Goal: Task Accomplishment & Management: Manage account settings

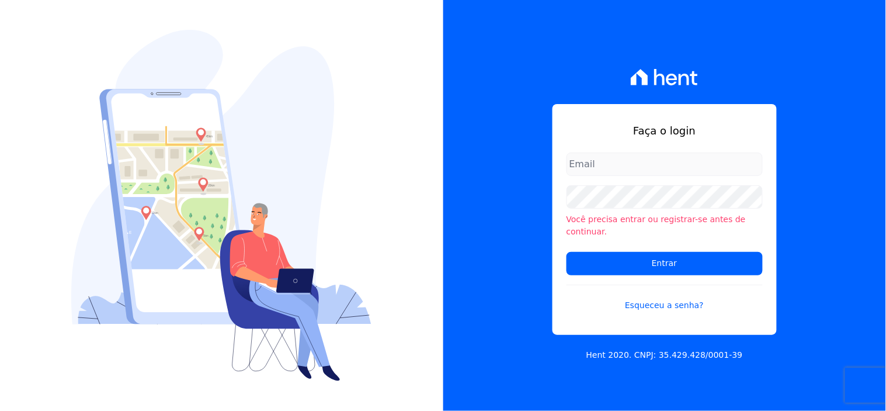
click at [630, 171] on input "email" at bounding box center [665, 163] width 196 height 23
type input "[EMAIL_ADDRESS][DOMAIN_NAME]"
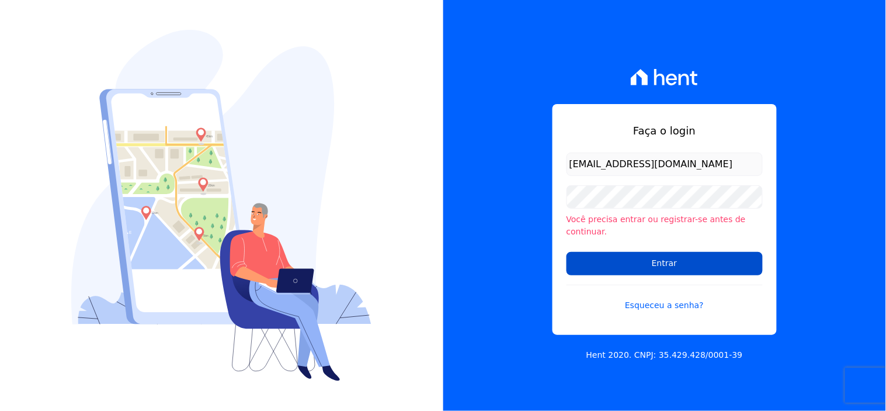
click at [649, 257] on input "Entrar" at bounding box center [665, 263] width 196 height 23
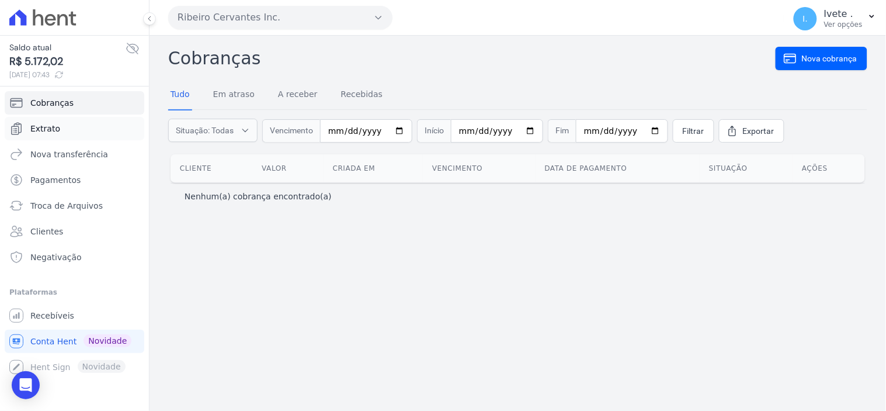
click at [44, 130] on span "Extrato" at bounding box center [45, 129] width 30 height 12
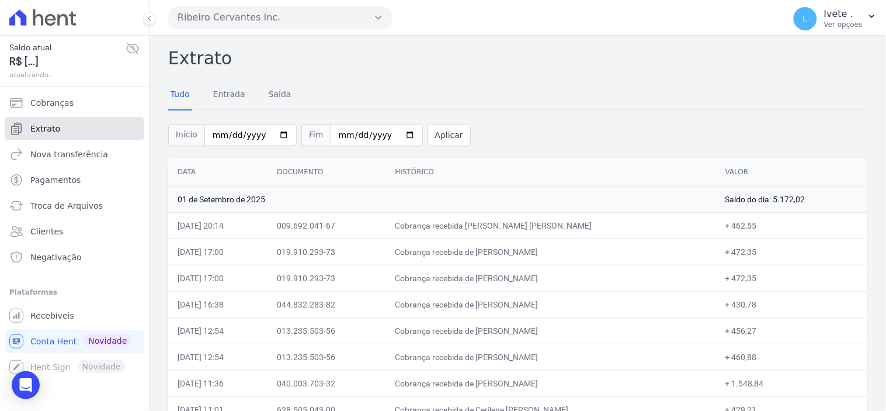
click at [48, 121] on link "Extrato" at bounding box center [75, 128] width 140 height 23
click at [50, 317] on span "Recebíveis" at bounding box center [52, 316] width 44 height 12
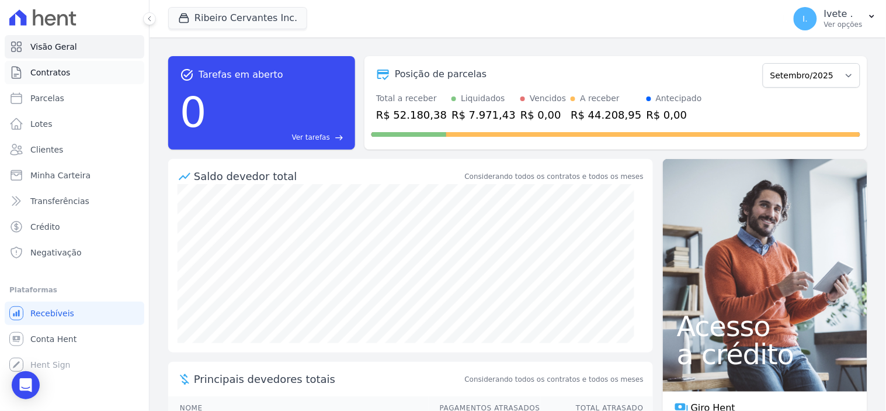
click at [59, 73] on span "Contratos" at bounding box center [50, 73] width 40 height 12
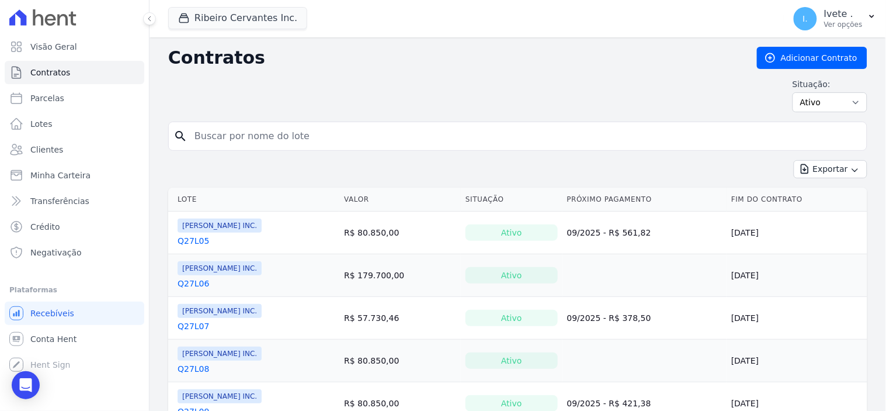
click at [213, 136] on input "search" at bounding box center [525, 135] width 675 height 23
type input "q61l16"
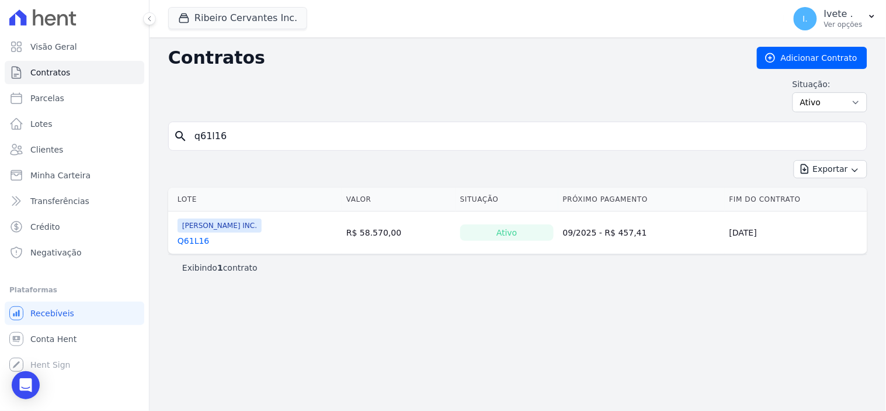
click at [191, 241] on link "Q61L16" at bounding box center [194, 241] width 32 height 12
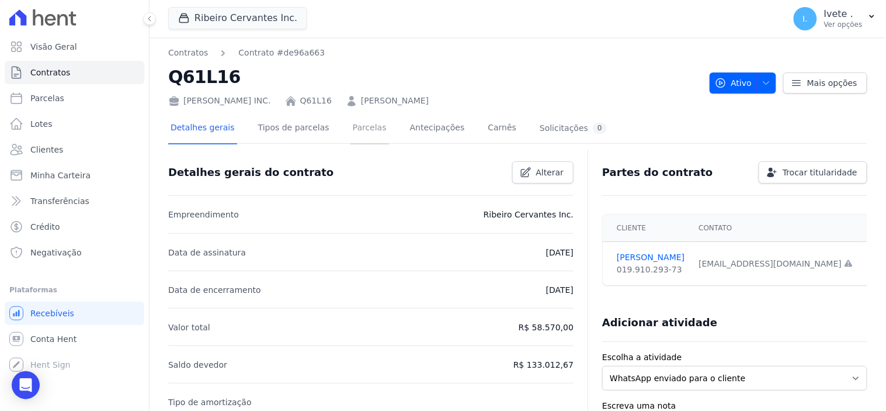
click at [351, 132] on link "Parcelas" at bounding box center [370, 128] width 39 height 31
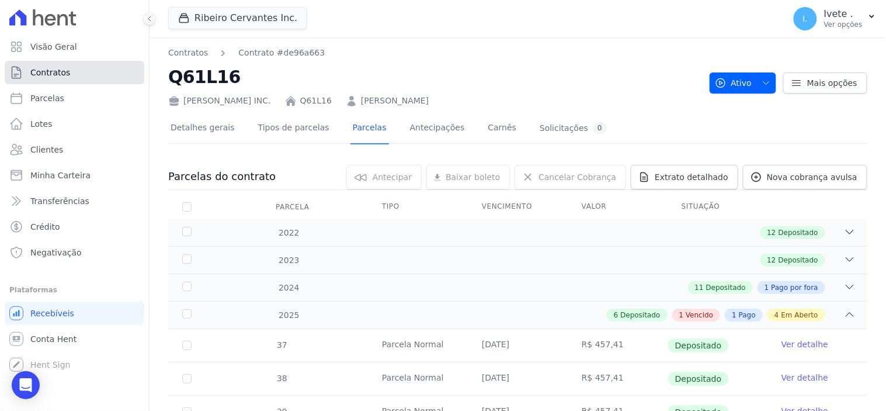
click at [43, 69] on span "Contratos" at bounding box center [50, 73] width 40 height 12
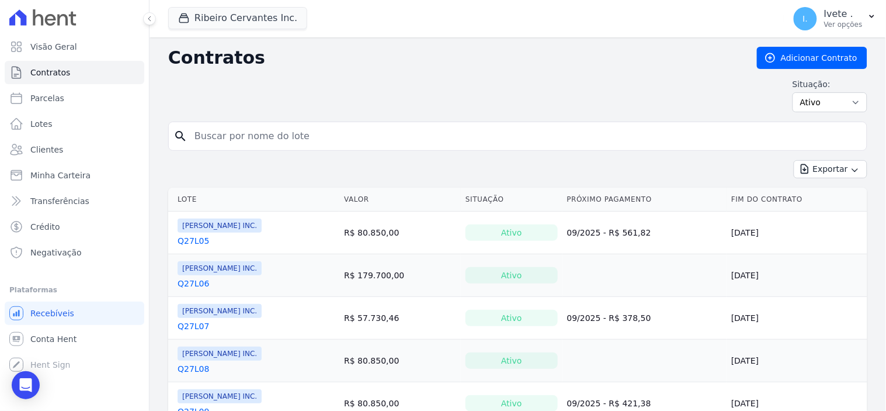
click at [220, 138] on input "search" at bounding box center [525, 135] width 675 height 23
type input "q61l17"
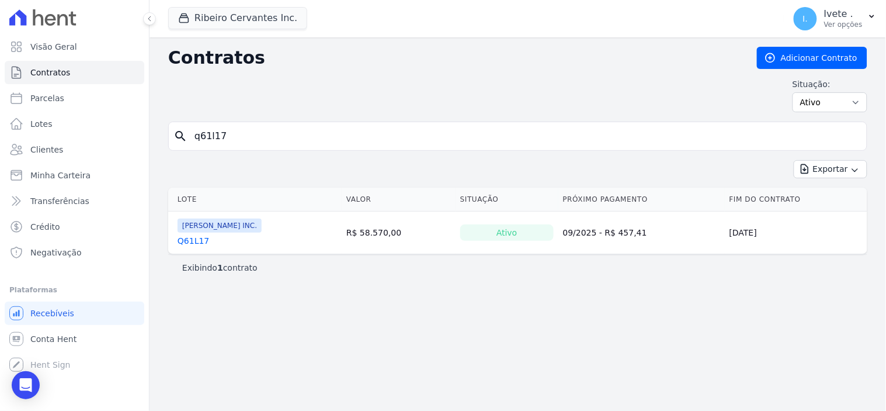
click at [189, 240] on link "Q61L17" at bounding box center [194, 241] width 32 height 12
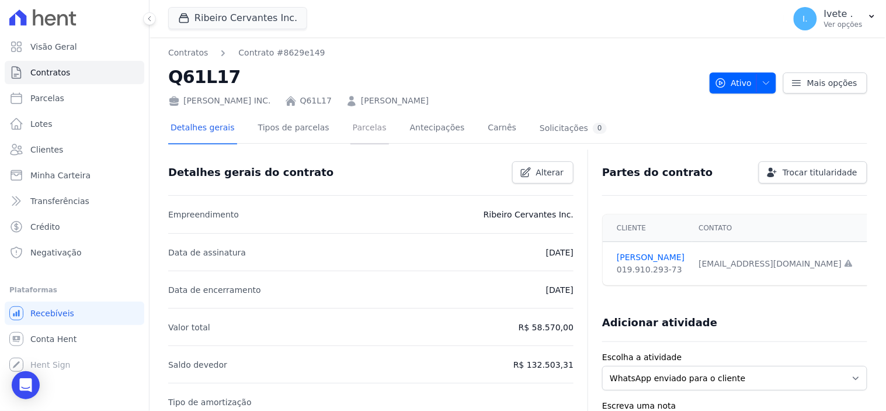
click at [353, 133] on link "Parcelas" at bounding box center [370, 128] width 39 height 31
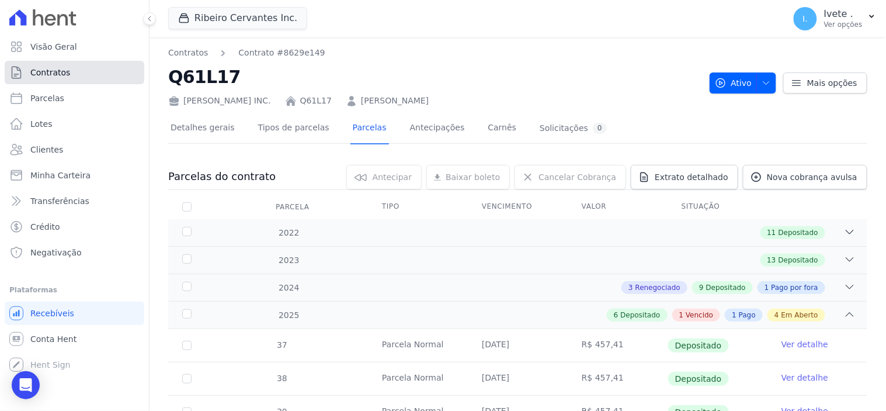
click at [49, 72] on span "Contratos" at bounding box center [50, 73] width 40 height 12
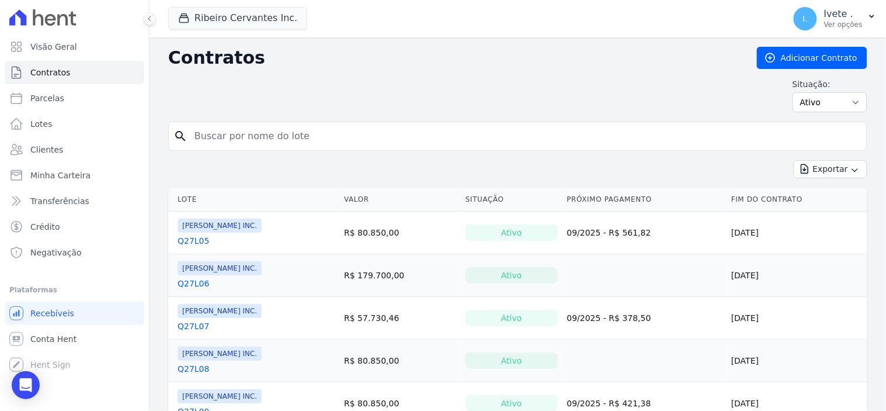
click at [208, 133] on input "search" at bounding box center [525, 135] width 675 height 23
type input "q28l30"
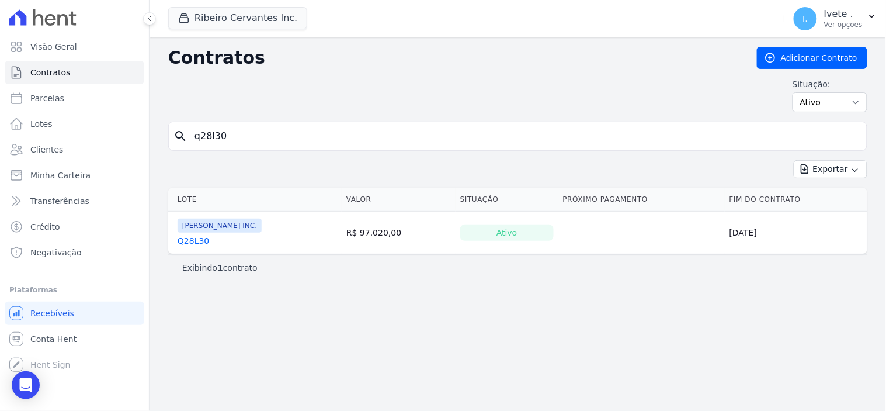
click at [189, 245] on link "Q28L30" at bounding box center [194, 241] width 32 height 12
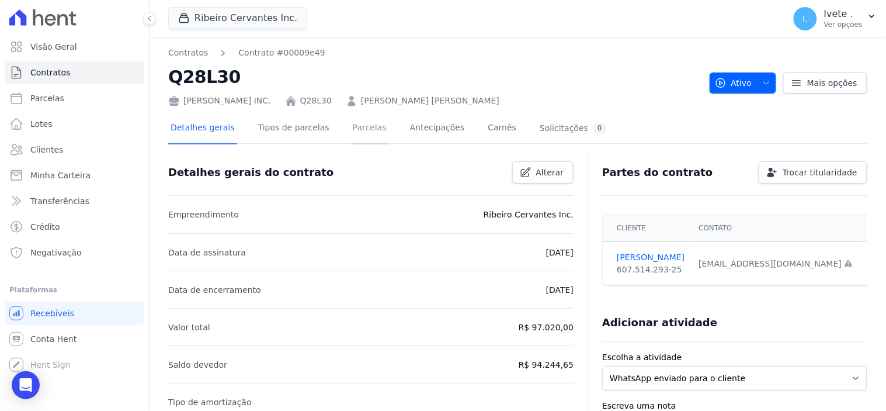
click at [351, 130] on link "Parcelas" at bounding box center [370, 128] width 39 height 31
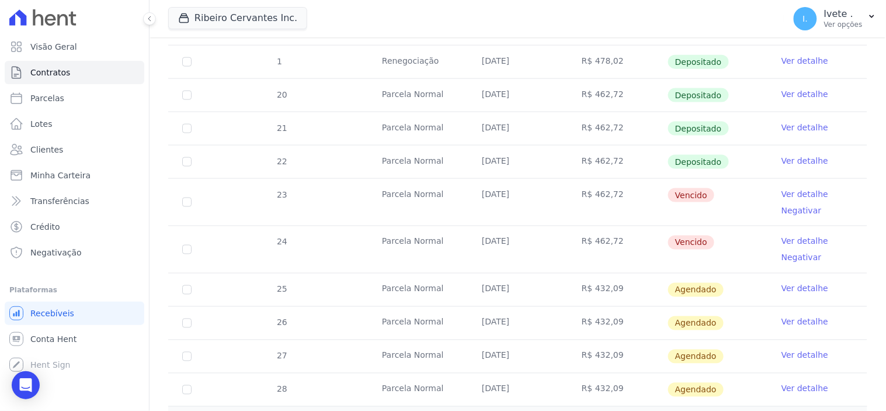
scroll to position [454, 0]
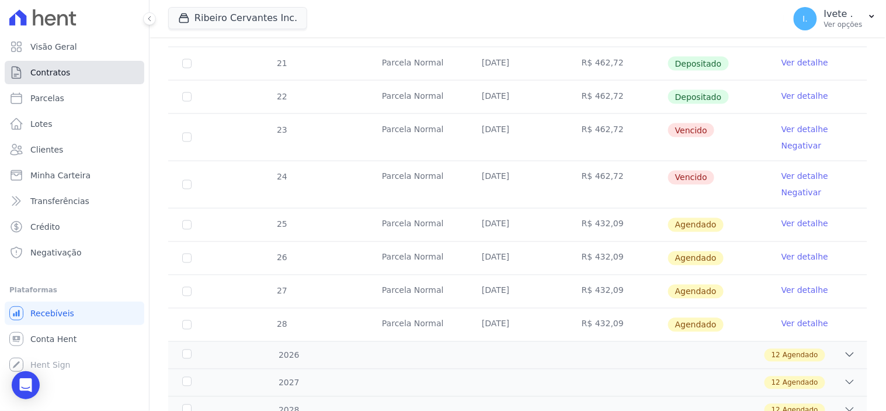
click at [42, 77] on span "Contratos" at bounding box center [50, 73] width 40 height 12
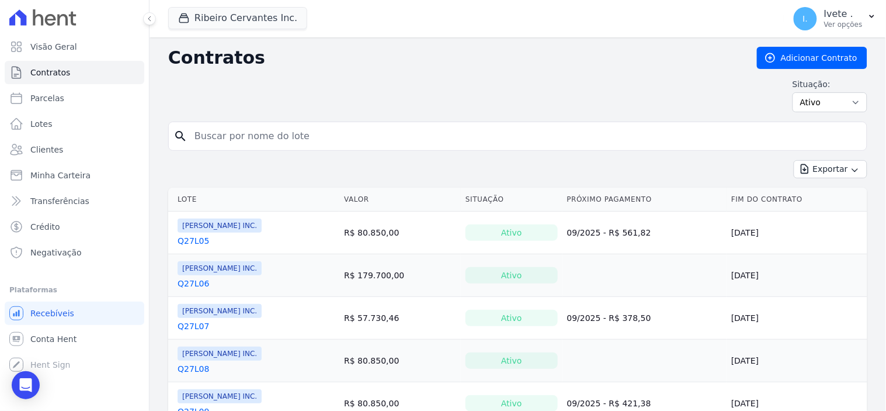
click at [221, 144] on input "search" at bounding box center [525, 135] width 675 height 23
type input "q27l19"
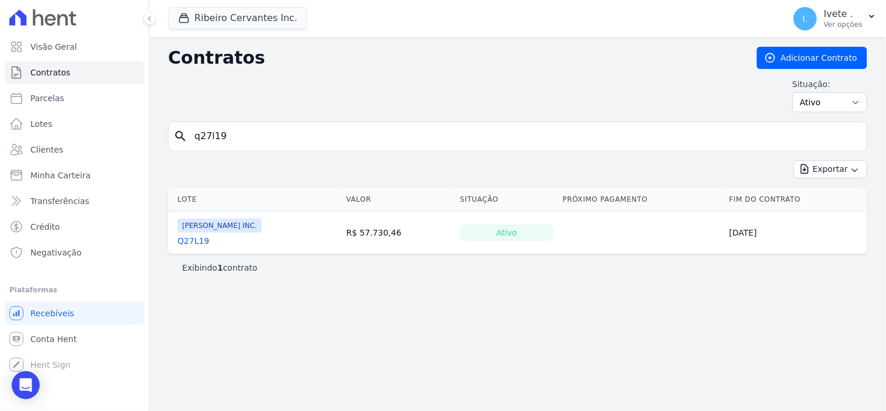
click at [195, 235] on link "Q27L19" at bounding box center [194, 241] width 32 height 12
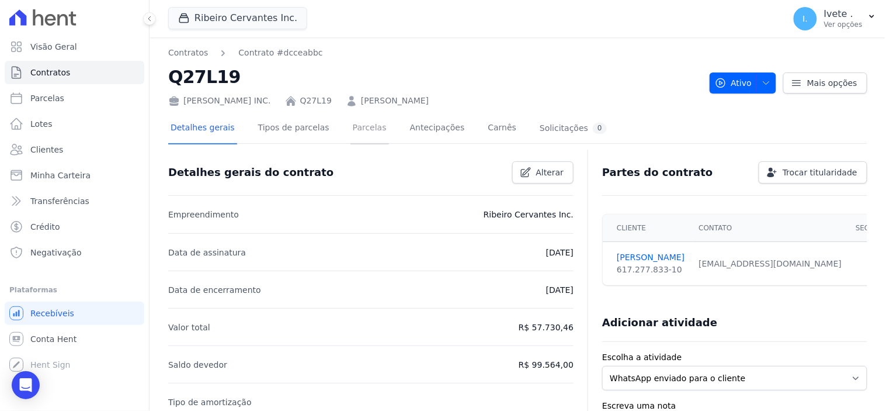
click at [353, 126] on link "Parcelas" at bounding box center [370, 128] width 39 height 31
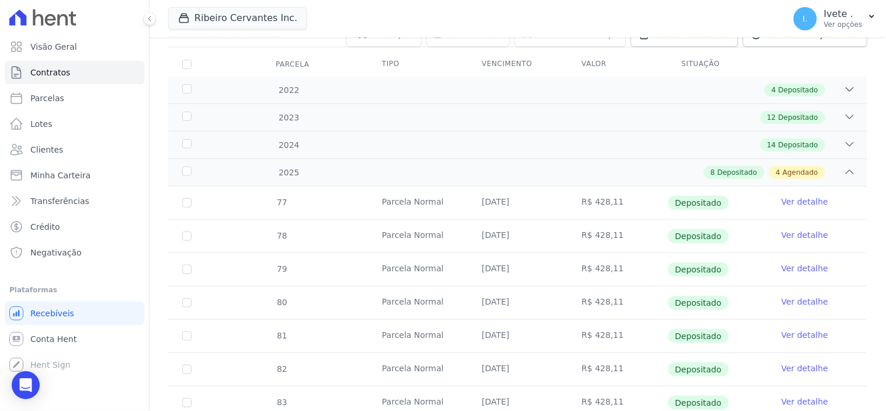
scroll to position [130, 0]
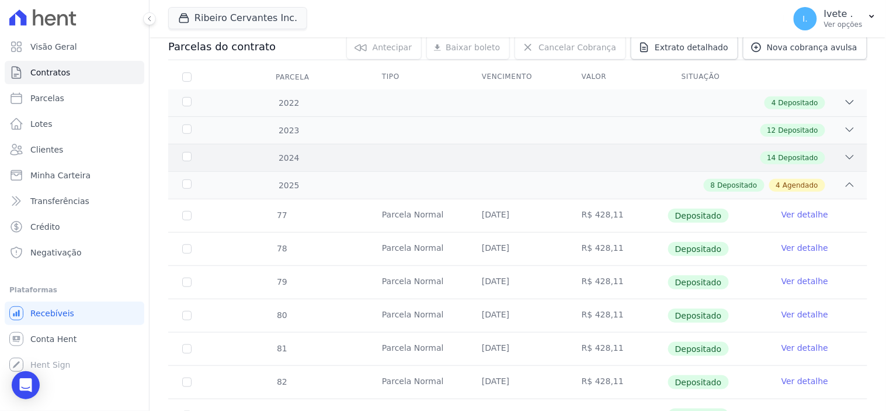
click at [844, 156] on icon at bounding box center [850, 157] width 12 height 12
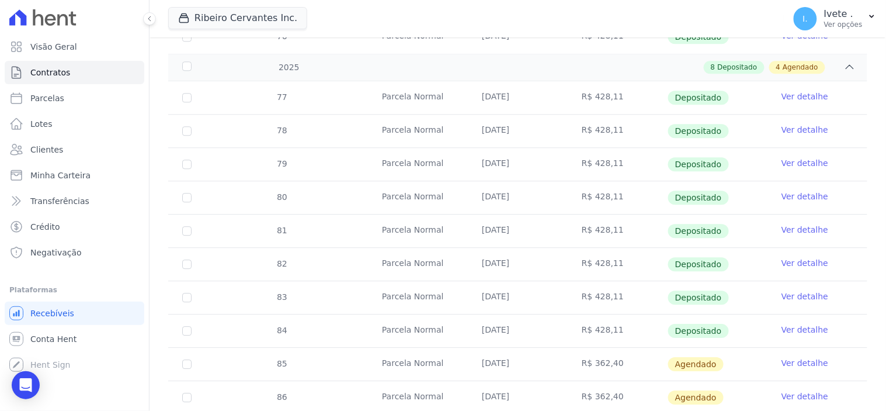
scroll to position [844, 0]
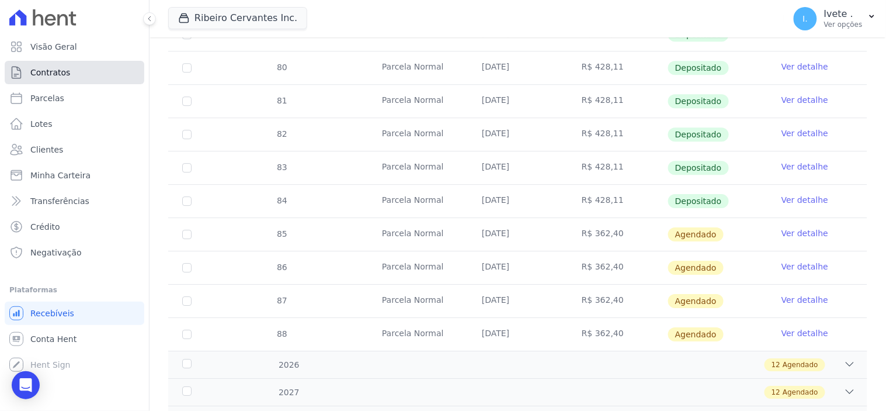
click at [78, 72] on link "Contratos" at bounding box center [75, 72] width 140 height 23
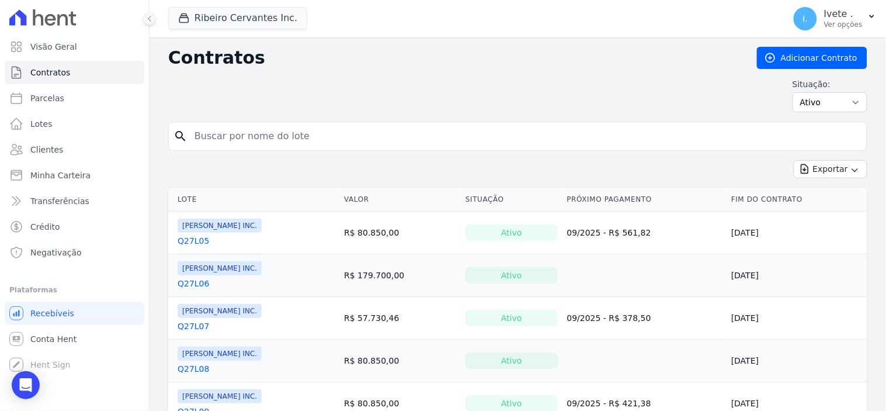
click at [209, 141] on input "search" at bounding box center [525, 135] width 675 height 23
type input "q27l12"
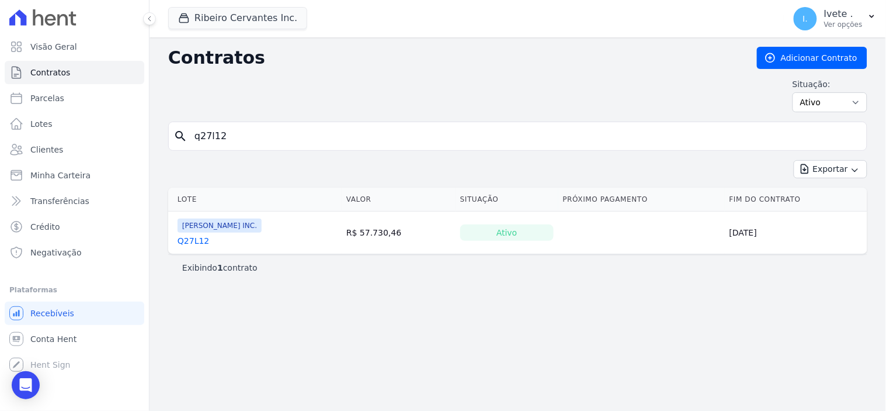
click at [199, 242] on link "Q27L12" at bounding box center [194, 241] width 32 height 12
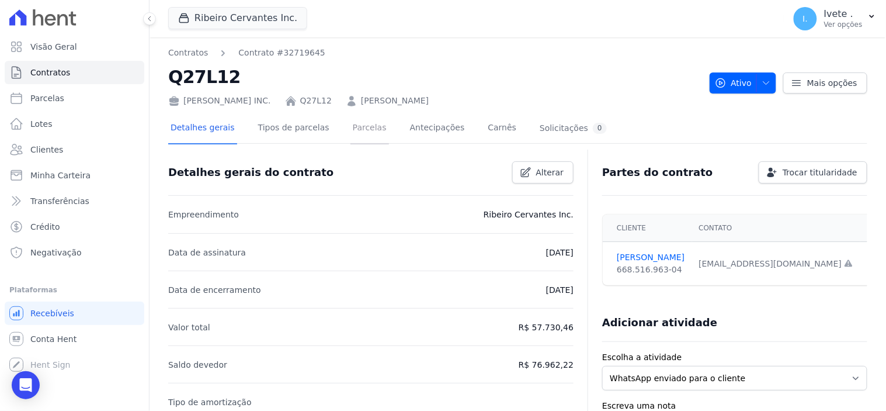
click at [356, 127] on link "Parcelas" at bounding box center [370, 128] width 39 height 31
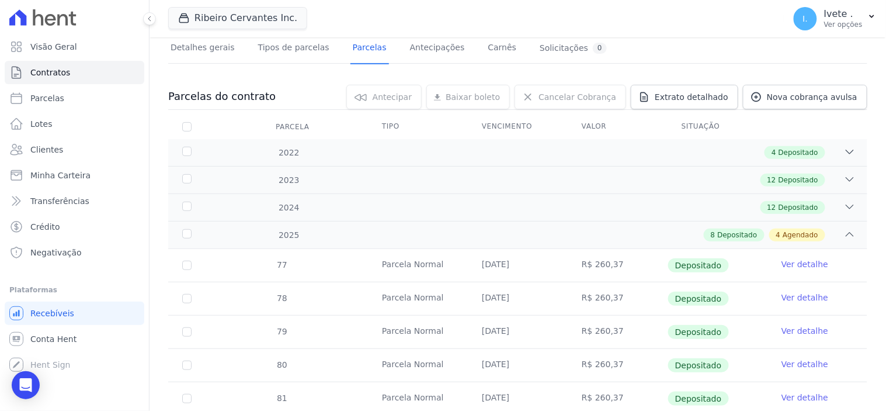
scroll to position [65, 0]
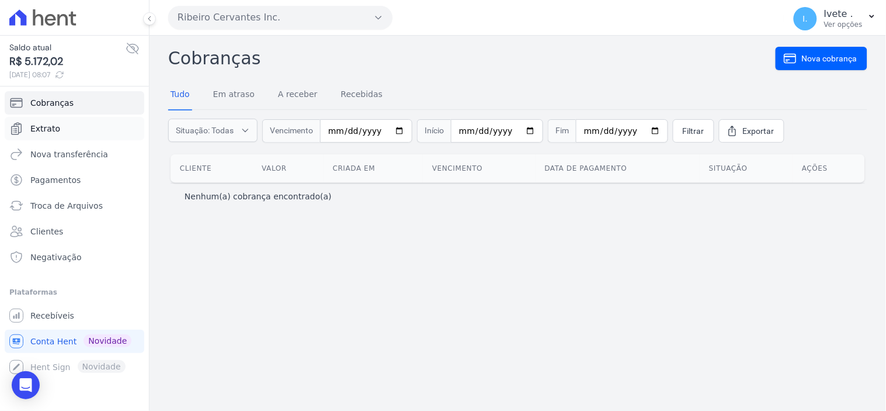
click at [54, 125] on span "Extrato" at bounding box center [45, 129] width 30 height 12
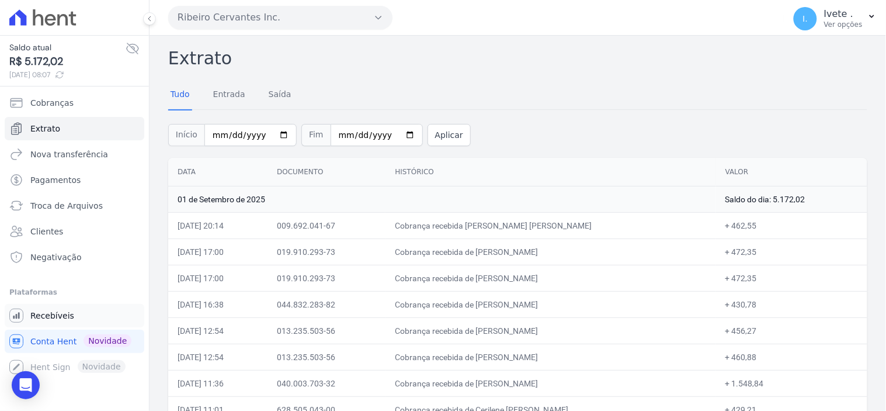
click at [48, 317] on span "Recebíveis" at bounding box center [52, 316] width 44 height 12
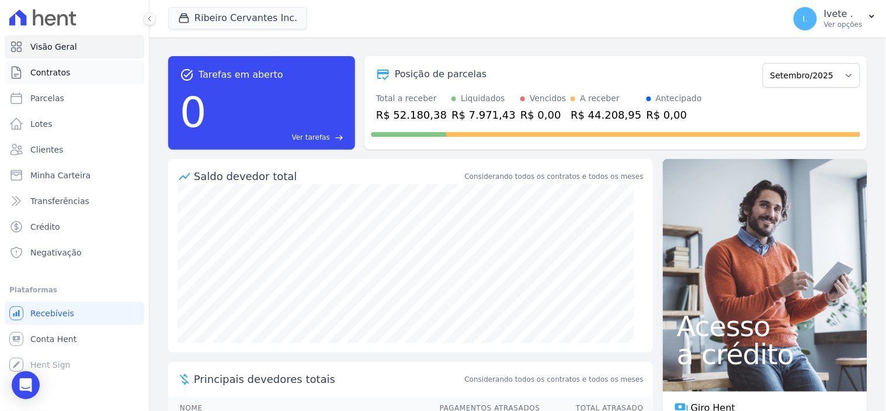
click at [60, 70] on span "Contratos" at bounding box center [50, 73] width 40 height 12
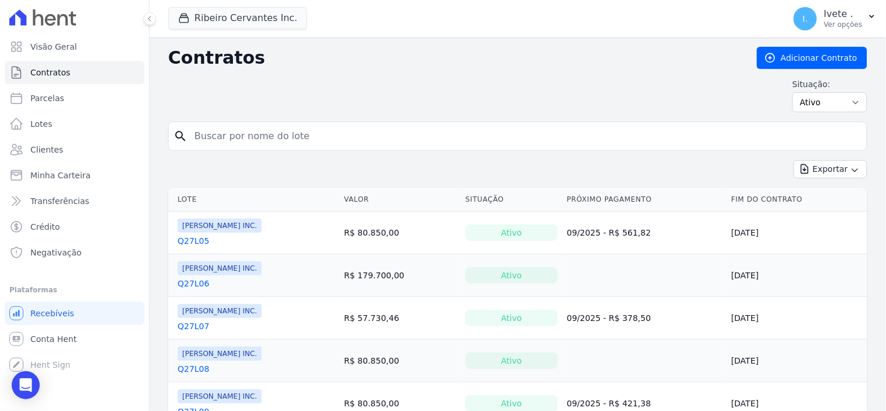
click at [212, 139] on input "search" at bounding box center [525, 135] width 675 height 23
type input "q28l13"
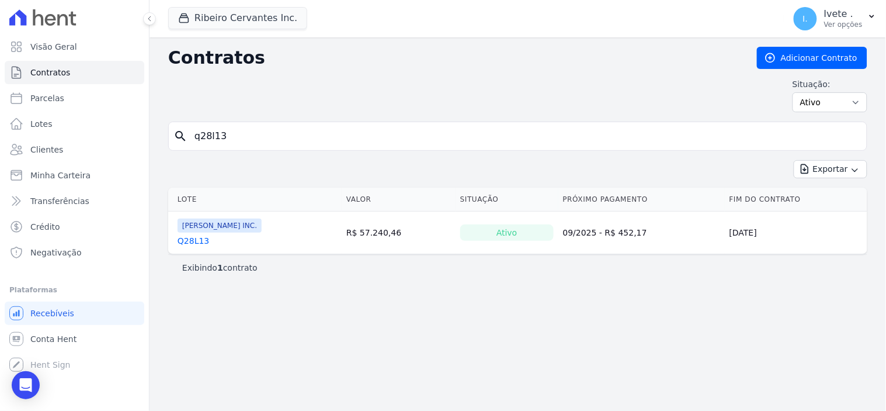
click at [193, 242] on link "Q28L13" at bounding box center [194, 241] width 32 height 12
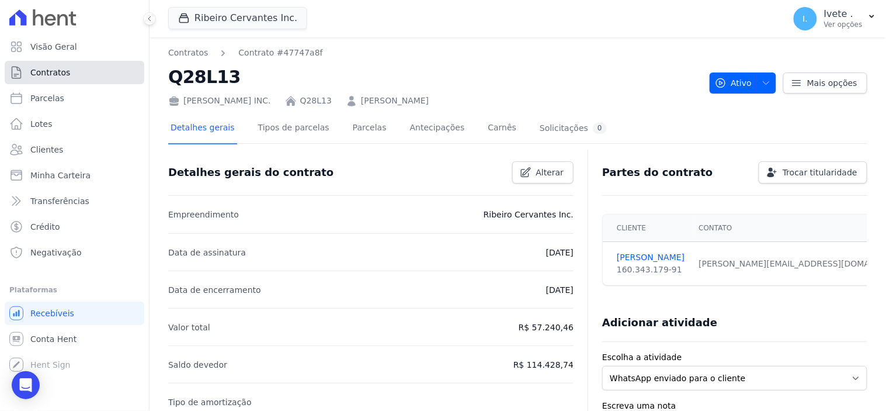
click at [96, 67] on link "Contratos" at bounding box center [75, 72] width 140 height 23
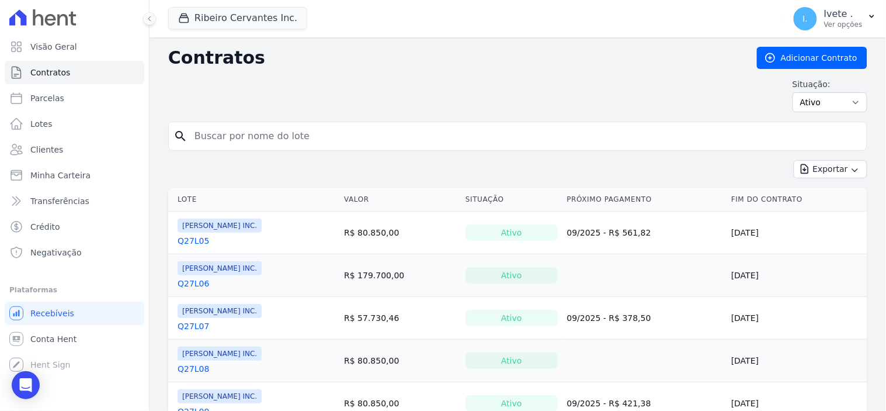
click at [256, 133] on input "search" at bounding box center [525, 135] width 675 height 23
type input "q28l23"
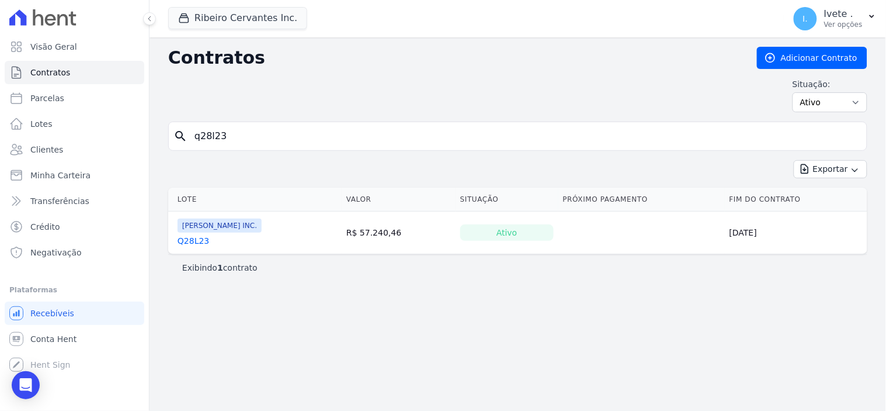
click at [196, 240] on link "Q28L23" at bounding box center [194, 241] width 32 height 12
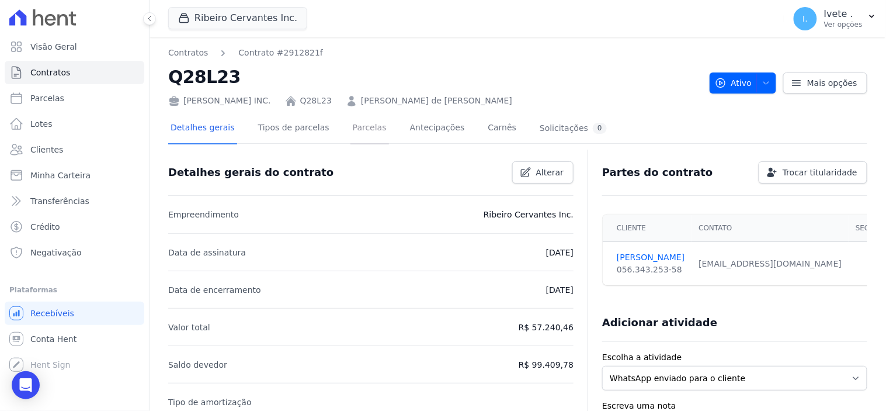
click at [355, 127] on link "Parcelas" at bounding box center [370, 128] width 39 height 31
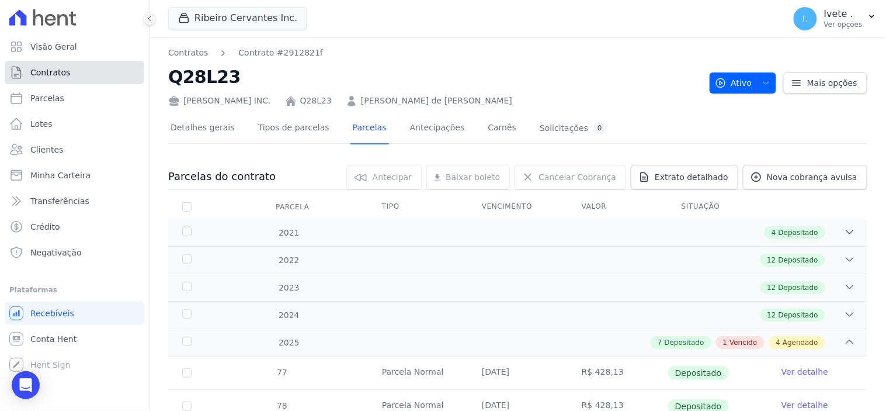
click at [57, 73] on span "Contratos" at bounding box center [50, 73] width 40 height 12
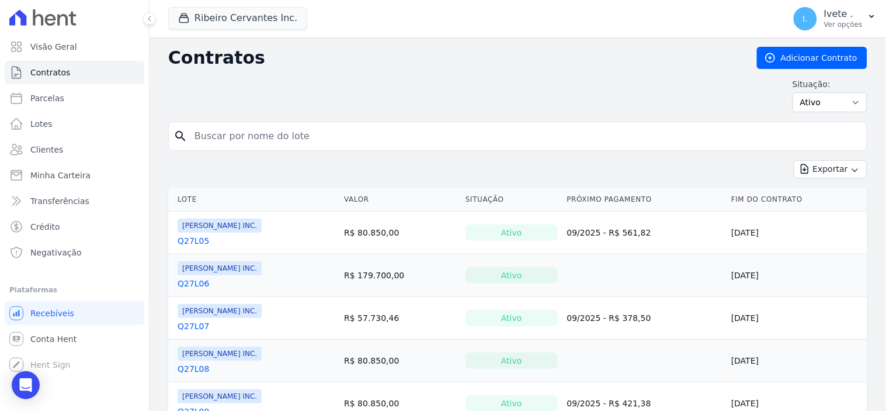
click at [206, 141] on input "search" at bounding box center [525, 135] width 675 height 23
type input "q27l16"
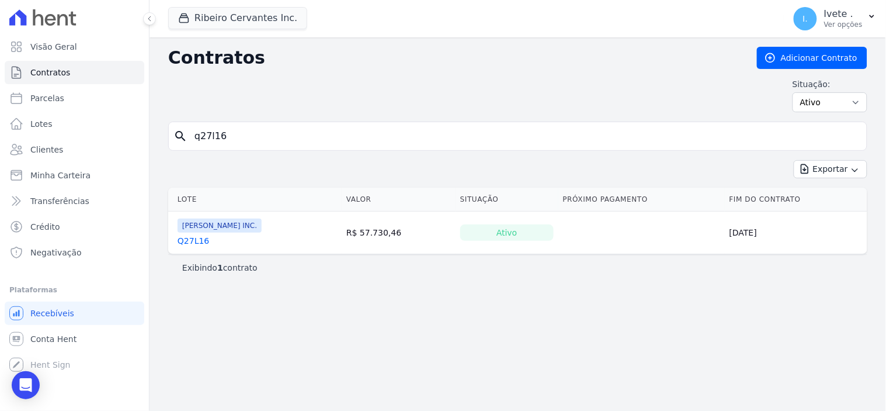
click at [194, 242] on link "Q27L16" at bounding box center [194, 241] width 32 height 12
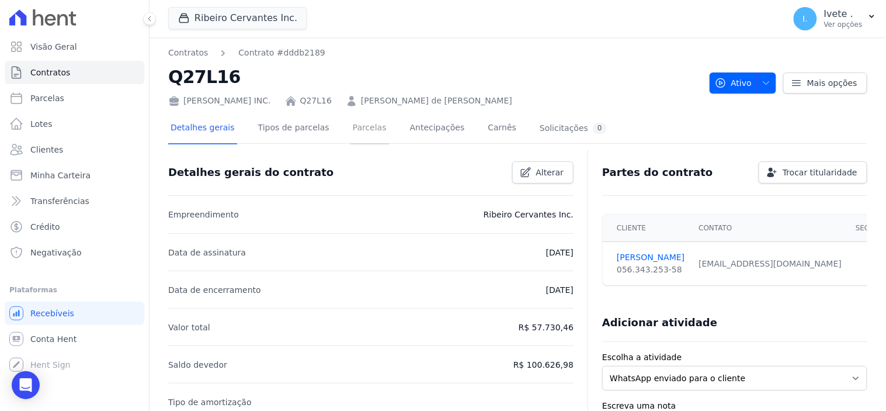
click at [352, 129] on link "Parcelas" at bounding box center [370, 128] width 39 height 31
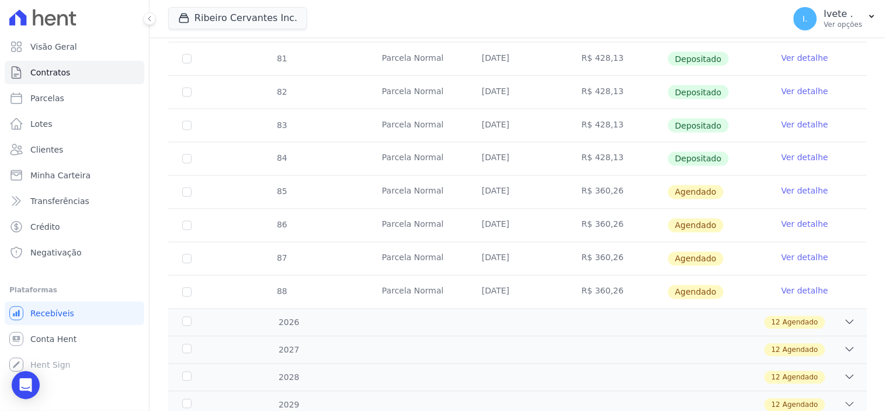
scroll to position [454, 0]
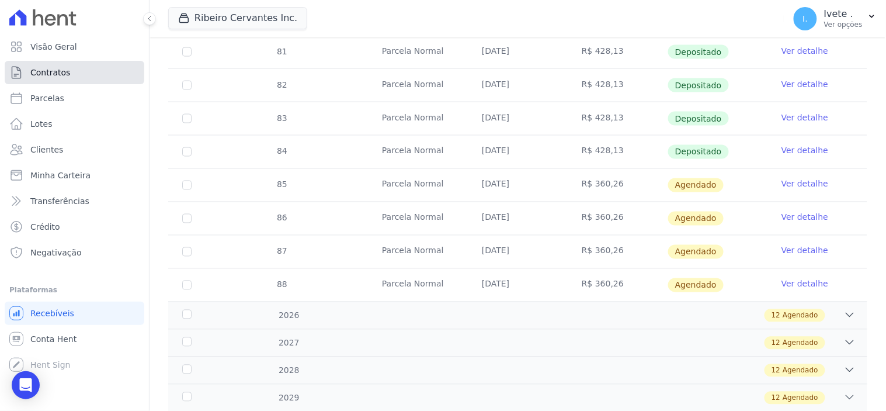
click at [72, 72] on link "Contratos" at bounding box center [75, 72] width 140 height 23
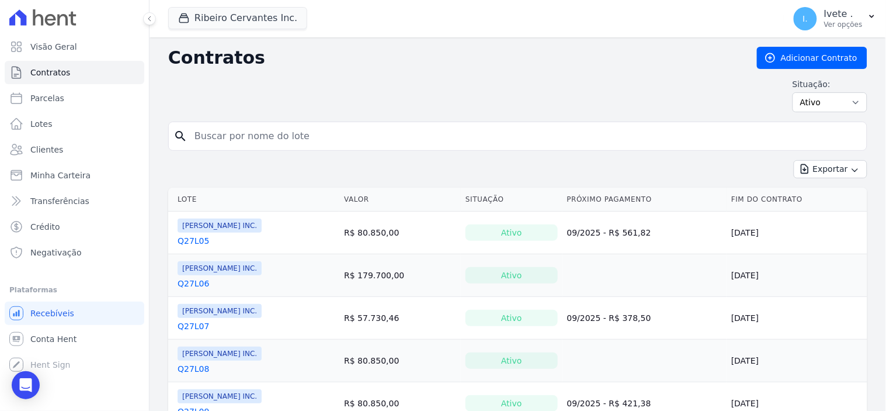
click at [217, 137] on input "search" at bounding box center [525, 135] width 675 height 23
type input "q33l32"
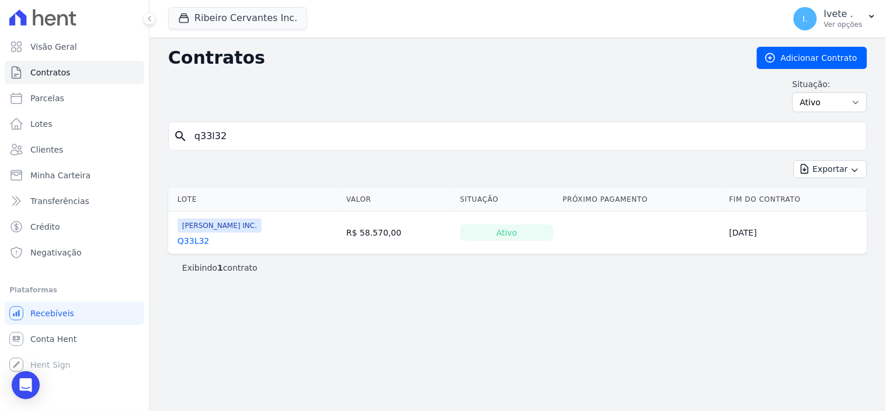
click at [193, 240] on link "Q33L32" at bounding box center [194, 241] width 32 height 12
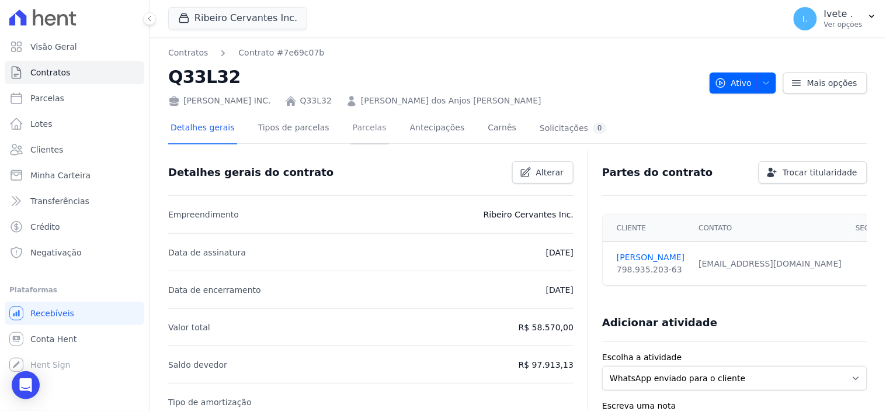
click at [353, 129] on link "Parcelas" at bounding box center [370, 128] width 39 height 31
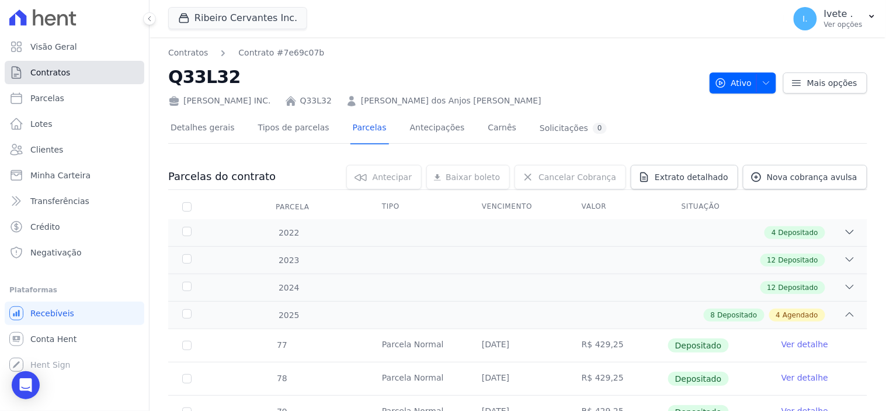
click at [75, 74] on link "Contratos" at bounding box center [75, 72] width 140 height 23
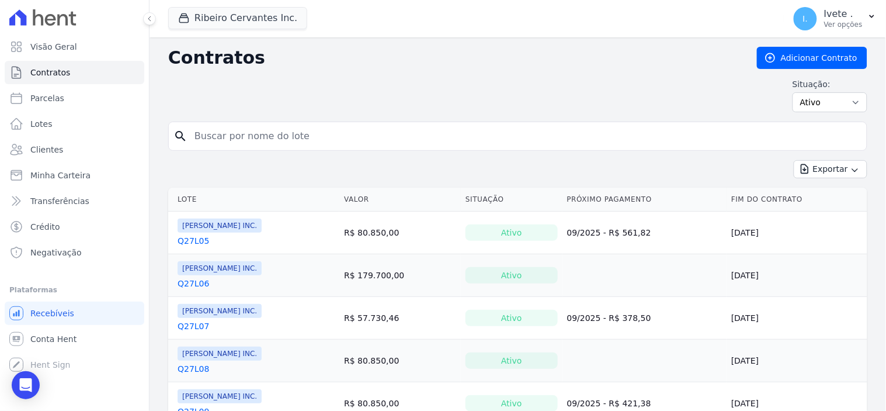
click at [204, 136] on input "search" at bounding box center [525, 135] width 675 height 23
type input "q33l33"
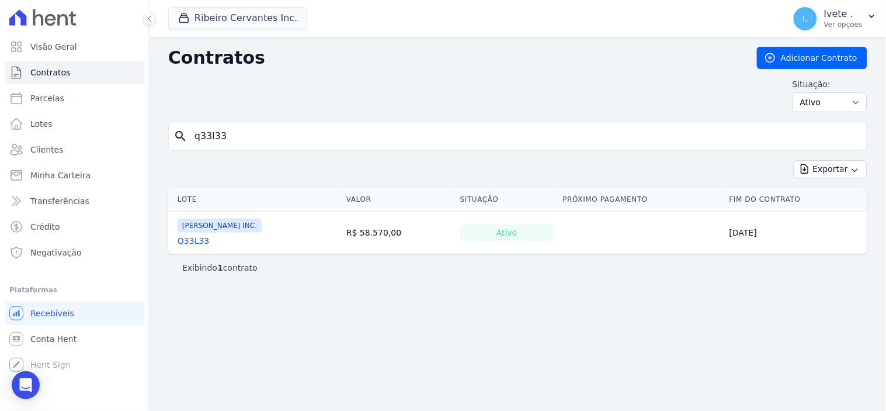
click at [192, 242] on link "Q33L33" at bounding box center [194, 241] width 32 height 12
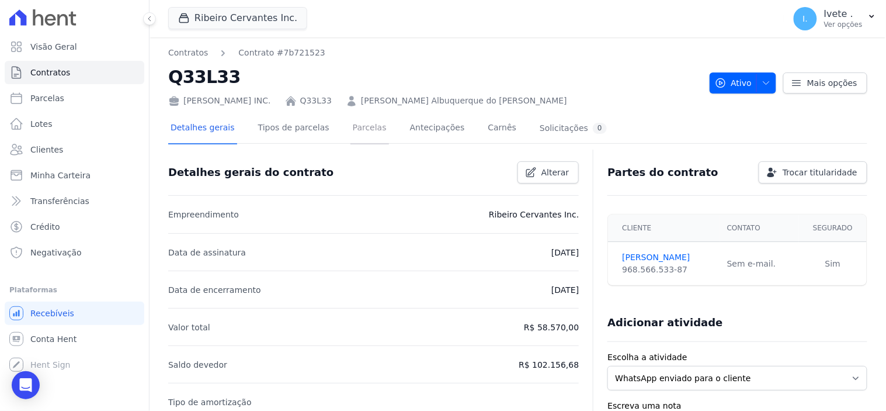
click at [351, 129] on link "Parcelas" at bounding box center [370, 128] width 39 height 31
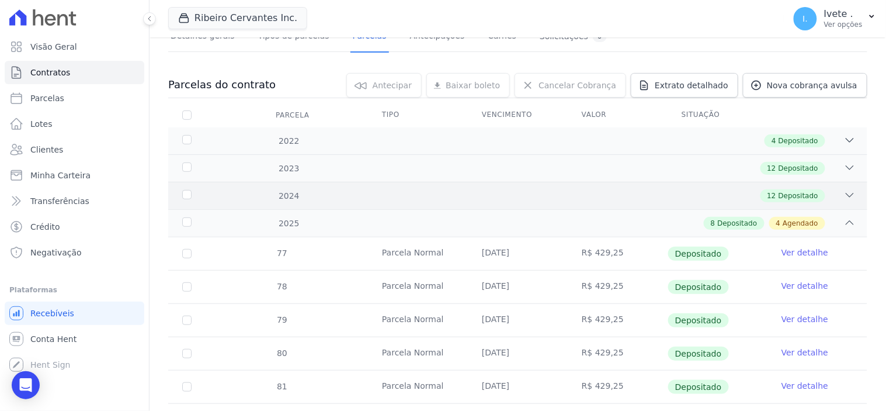
scroll to position [259, 0]
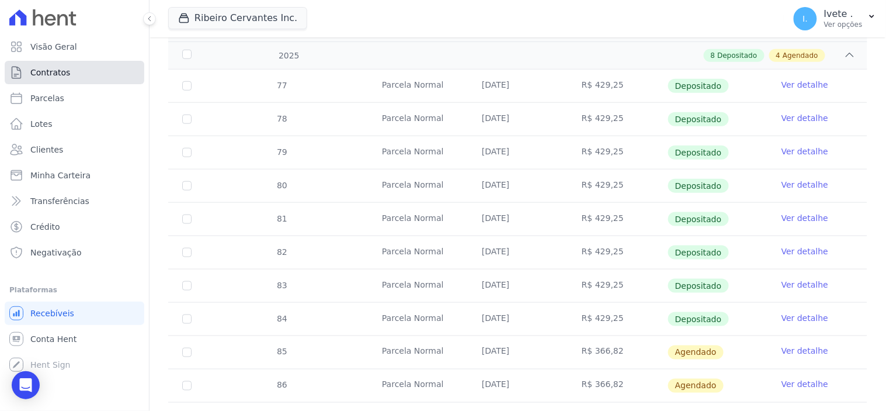
click at [58, 63] on link "Contratos" at bounding box center [75, 72] width 140 height 23
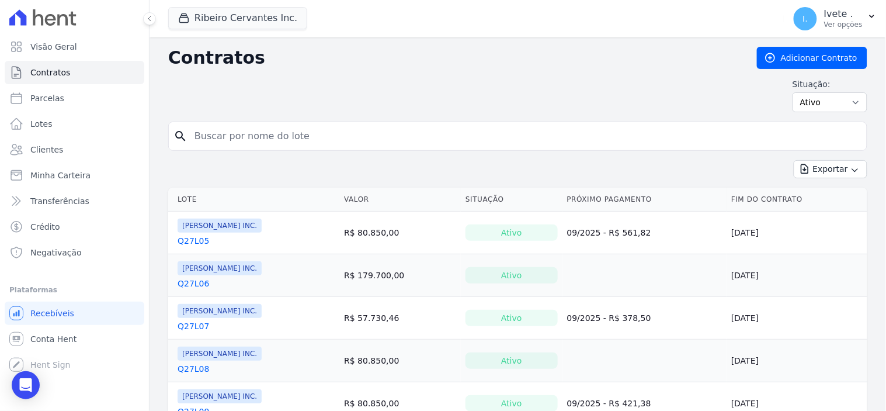
click at [215, 136] on input "search" at bounding box center [525, 135] width 675 height 23
type input "q33l26"
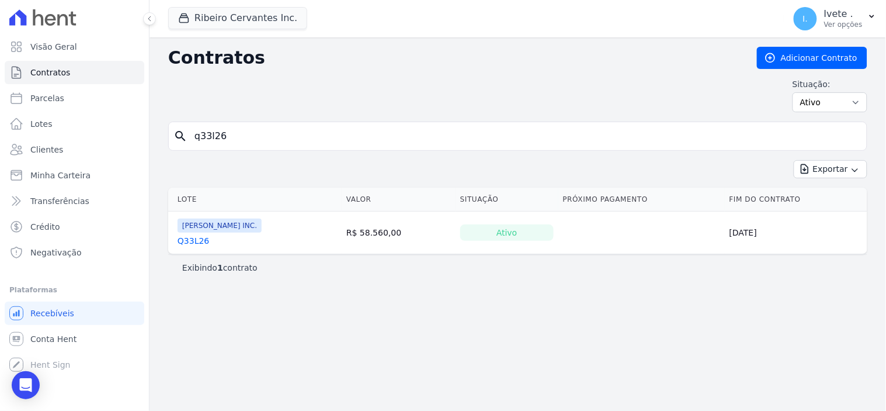
click at [194, 246] on link "Q33L26" at bounding box center [194, 241] width 32 height 12
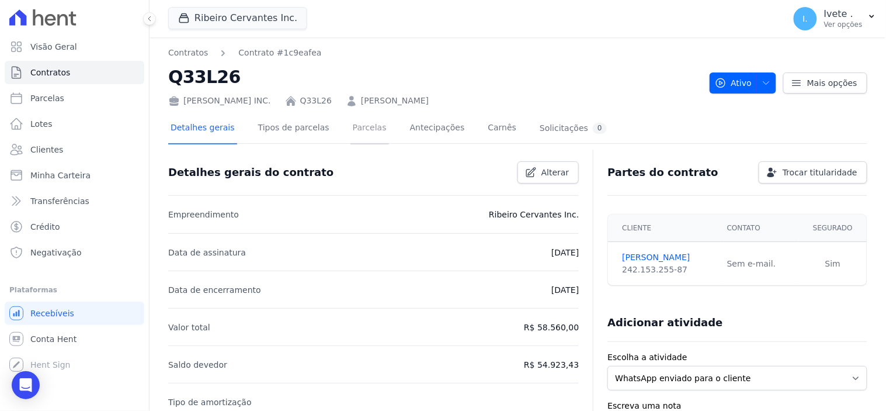
click at [355, 129] on link "Parcelas" at bounding box center [370, 128] width 39 height 31
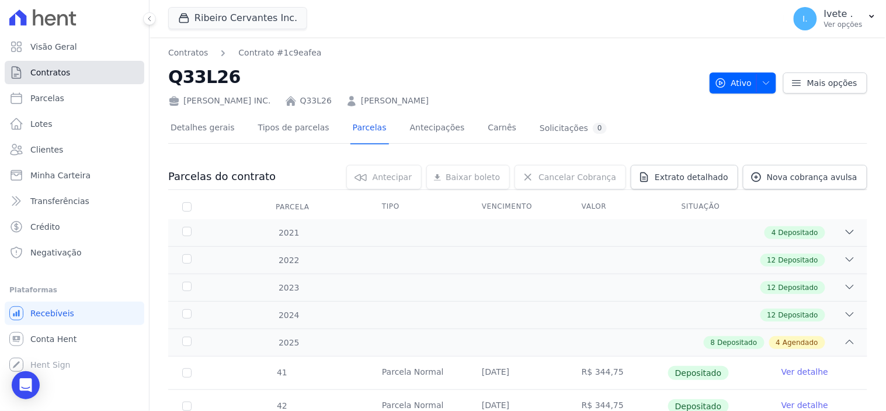
click at [73, 76] on link "Contratos" at bounding box center [75, 72] width 140 height 23
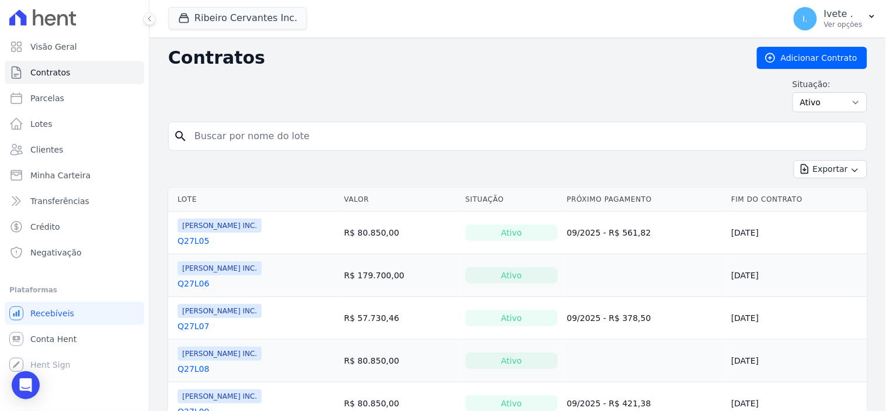
click at [240, 133] on input "search" at bounding box center [525, 135] width 675 height 23
type input "q27l15"
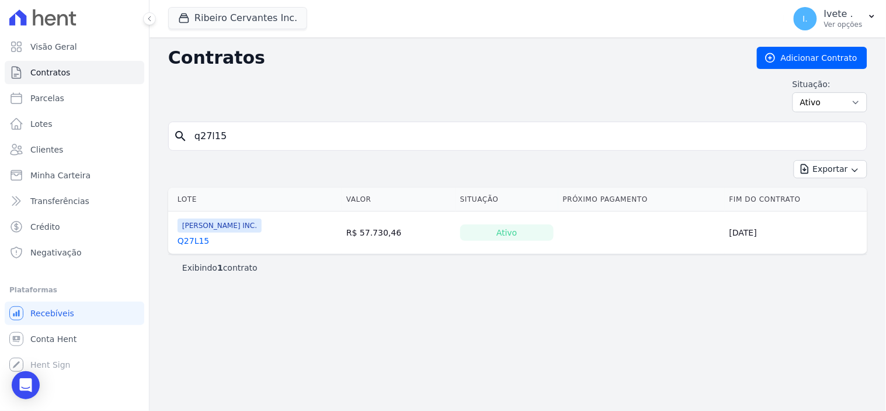
click at [194, 241] on link "Q27L15" at bounding box center [194, 241] width 32 height 12
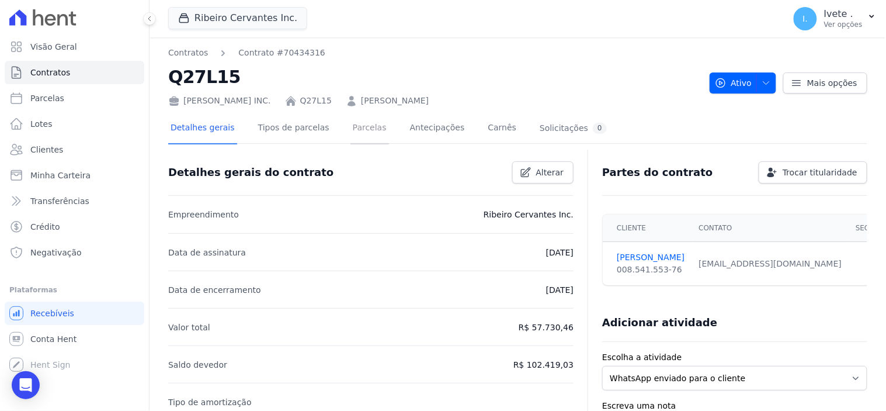
click at [351, 129] on link "Parcelas" at bounding box center [370, 128] width 39 height 31
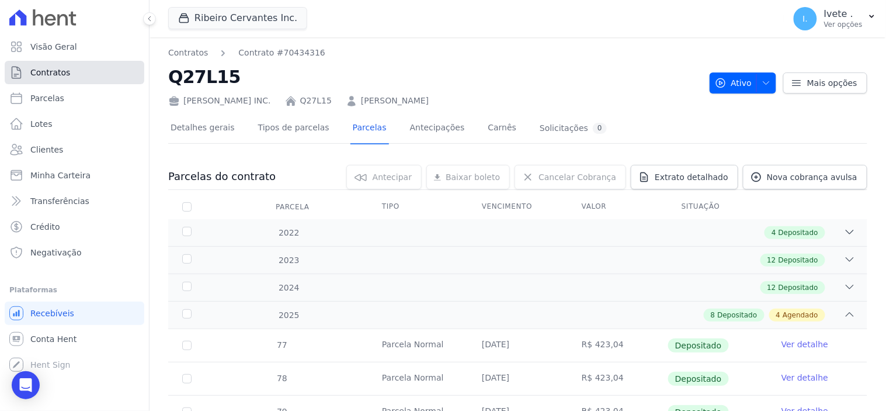
click at [83, 79] on link "Contratos" at bounding box center [75, 72] width 140 height 23
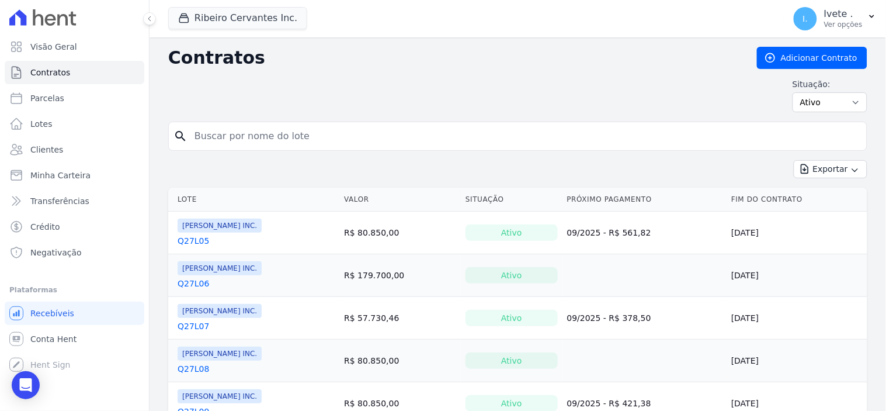
click at [224, 133] on input "search" at bounding box center [525, 135] width 675 height 23
type input "q28l05"
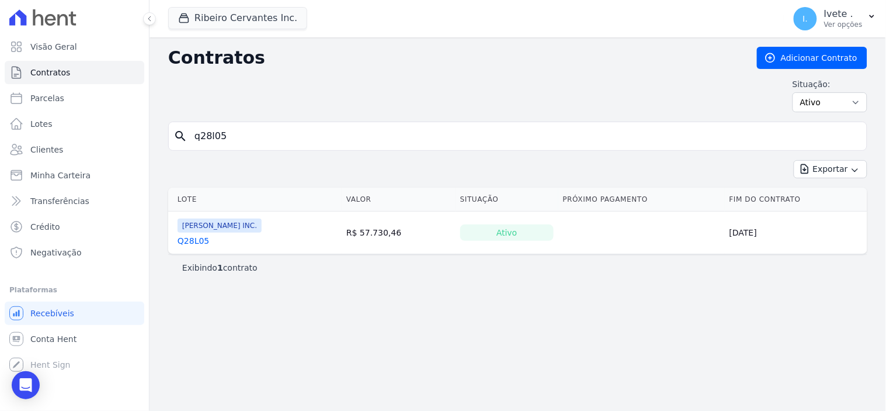
click at [196, 240] on link "Q28L05" at bounding box center [194, 241] width 32 height 12
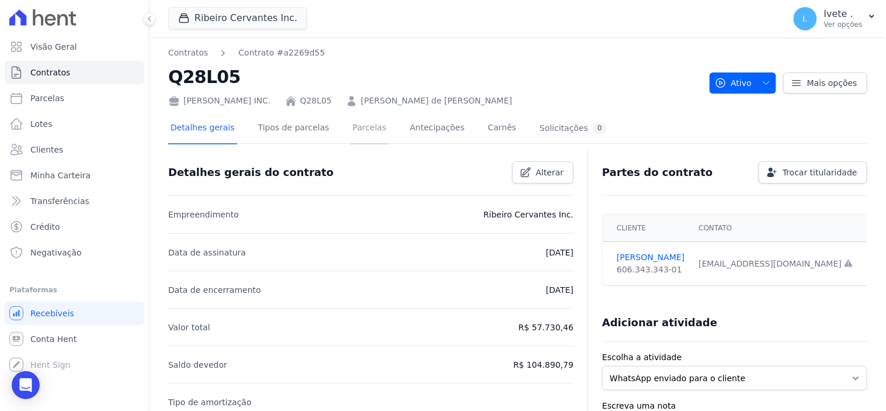
click at [351, 126] on link "Parcelas" at bounding box center [370, 128] width 39 height 31
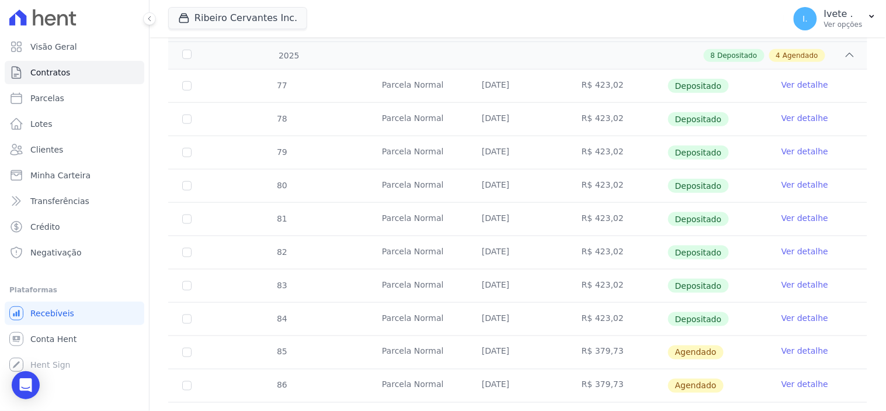
scroll to position [324, 0]
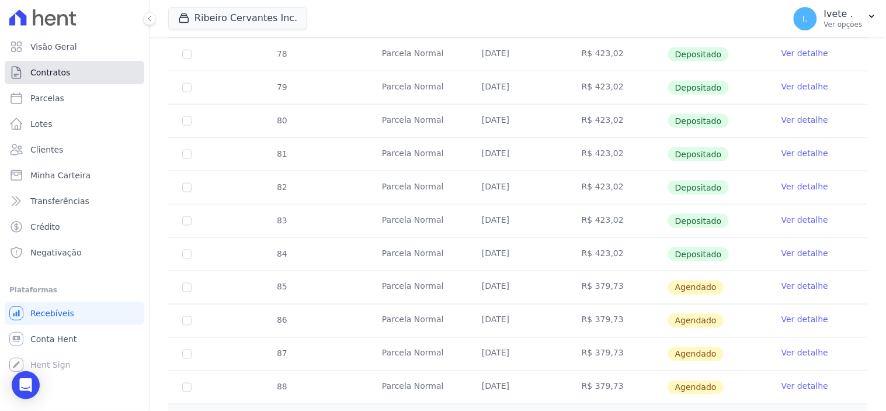
click at [60, 78] on link "Contratos" at bounding box center [75, 72] width 140 height 23
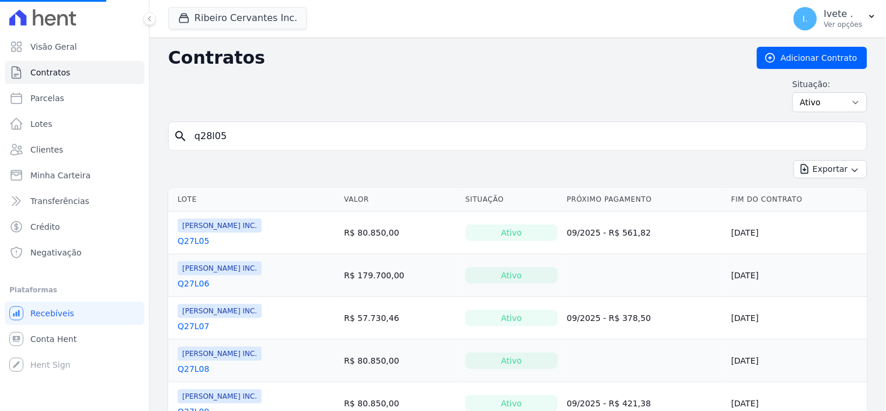
click at [228, 147] on input "q28l05" at bounding box center [525, 135] width 675 height 23
type input "q"
type input "q32l04"
click at [231, 133] on input "q32l04" at bounding box center [525, 135] width 675 height 23
click at [242, 140] on input "q32l04" at bounding box center [525, 135] width 675 height 23
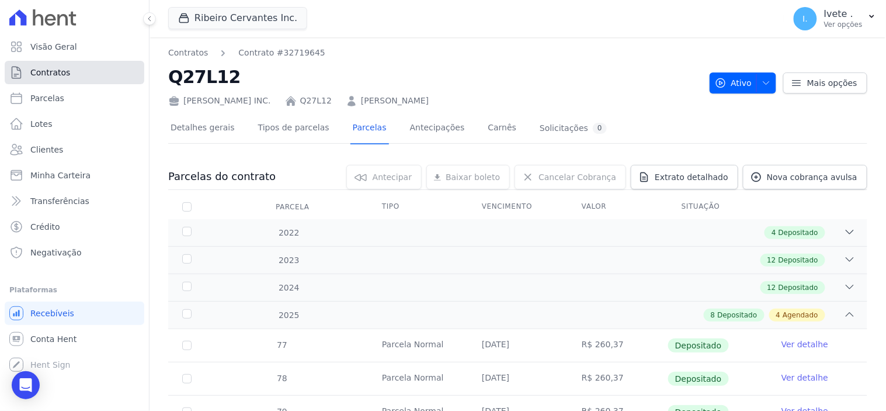
drag, startPoint x: 0, startPoint y: 0, endPoint x: 72, endPoint y: 71, distance: 101.2
click at [72, 71] on link "Contratos" at bounding box center [75, 72] width 140 height 23
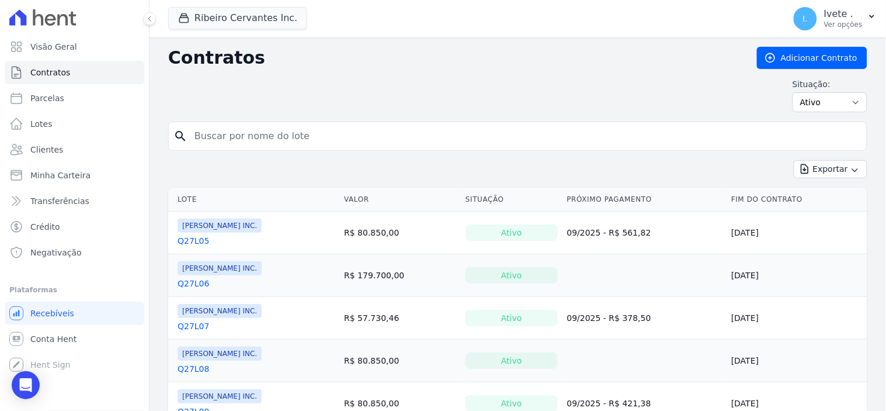
click at [211, 136] on input "search" at bounding box center [525, 135] width 675 height 23
type input "q28l22"
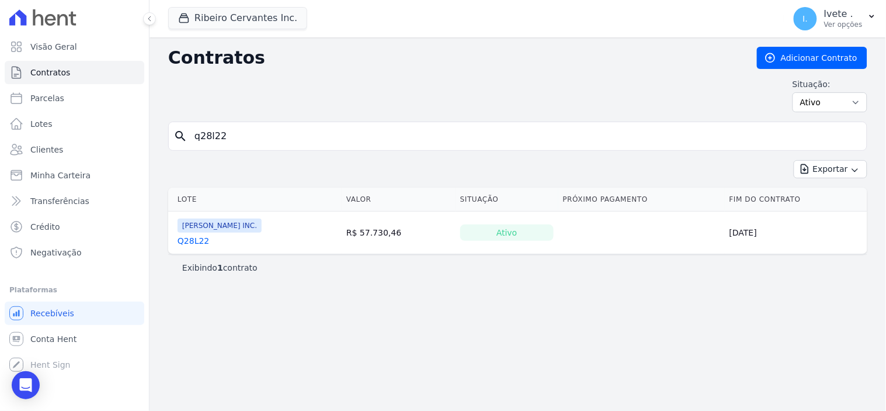
click at [195, 240] on link "Q28L22" at bounding box center [194, 241] width 32 height 12
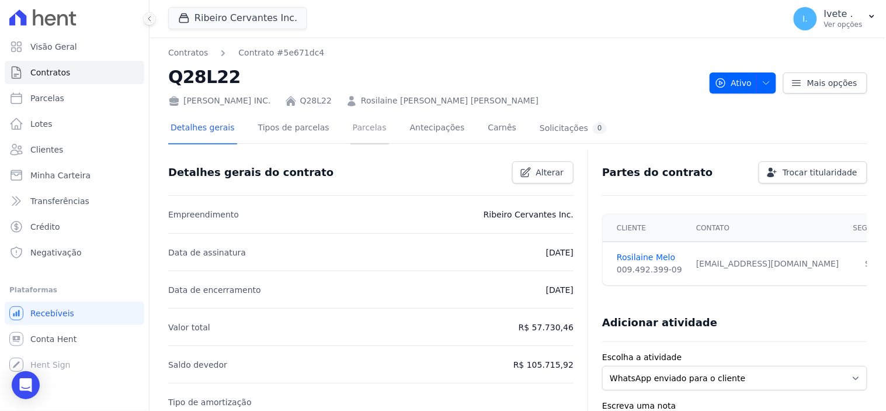
click at [352, 130] on link "Parcelas" at bounding box center [370, 128] width 39 height 31
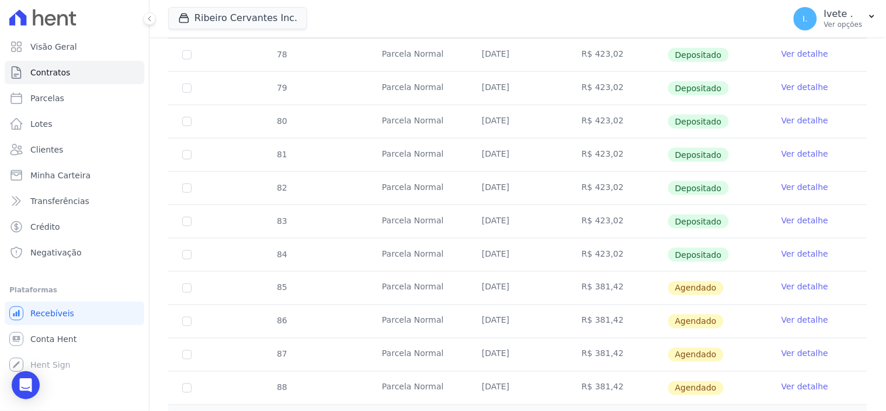
scroll to position [324, 0]
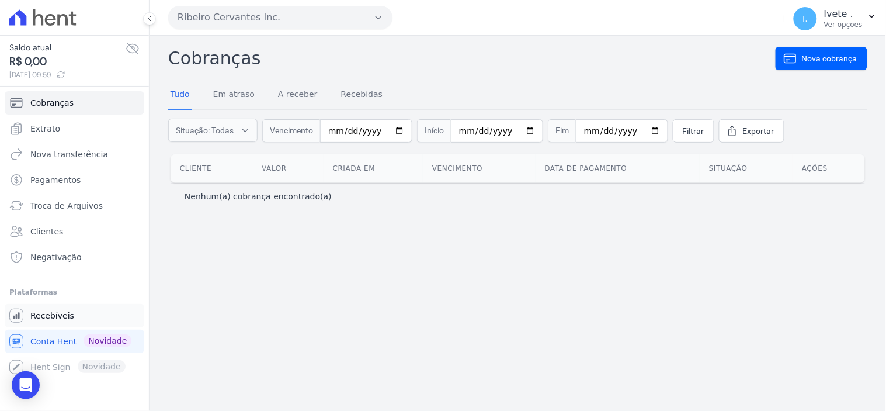
click at [57, 311] on span "Recebíveis" at bounding box center [52, 316] width 44 height 12
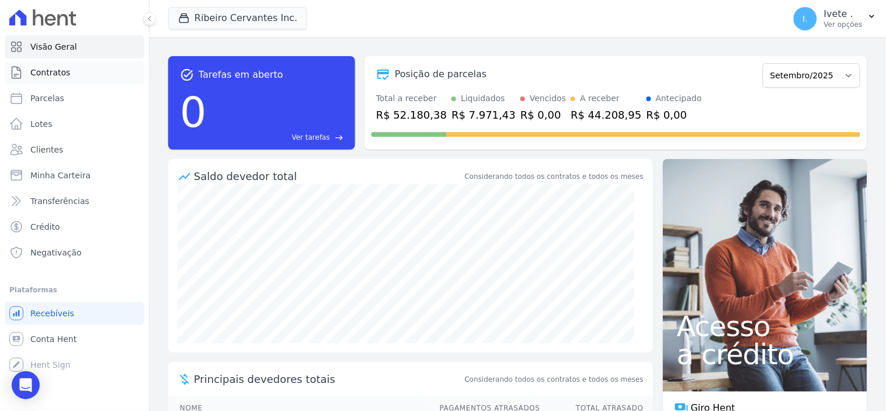
click at [55, 68] on span "Contratos" at bounding box center [50, 73] width 40 height 12
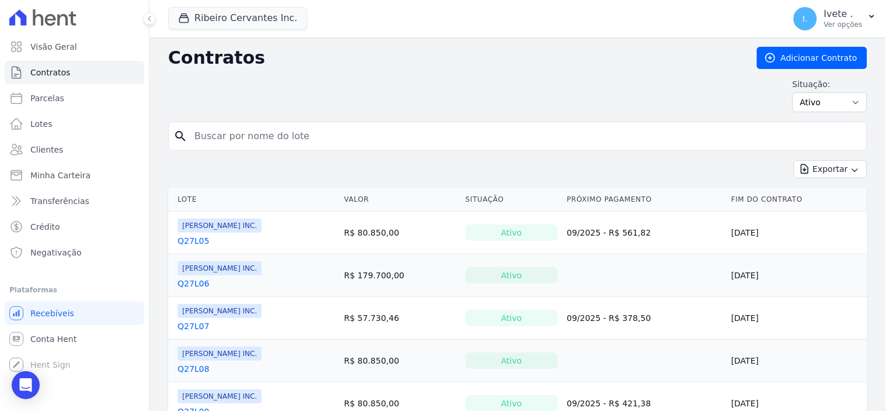
click at [205, 137] on input "search" at bounding box center [525, 135] width 675 height 23
type input "q32l04"
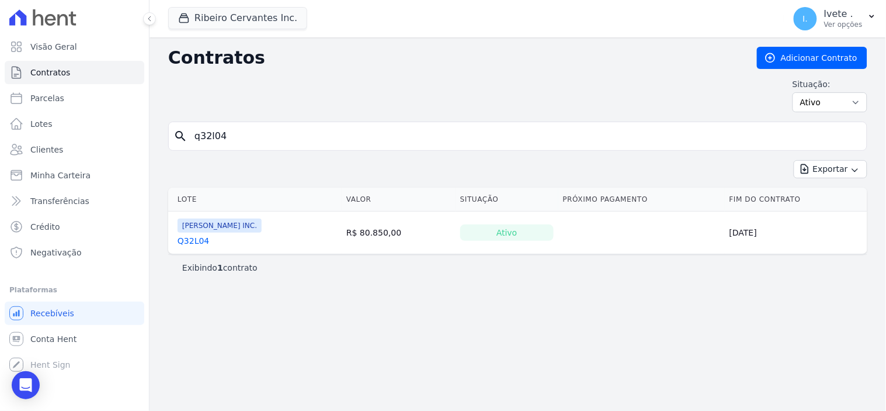
click at [197, 241] on link "Q32L04" at bounding box center [194, 241] width 32 height 12
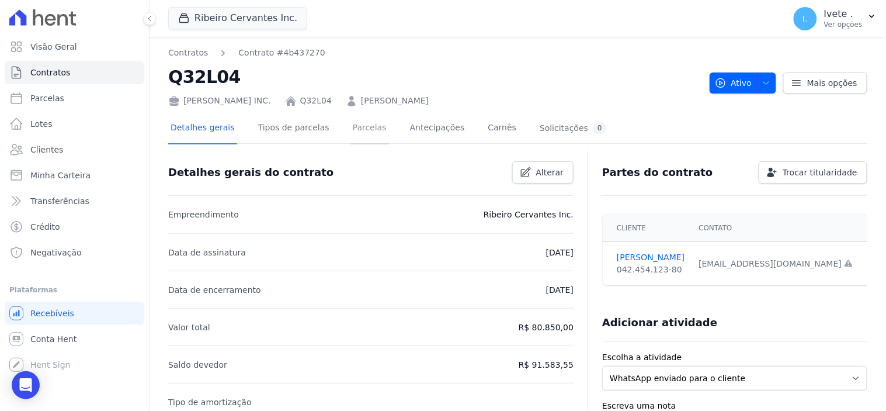
click at [351, 125] on link "Parcelas" at bounding box center [370, 128] width 39 height 31
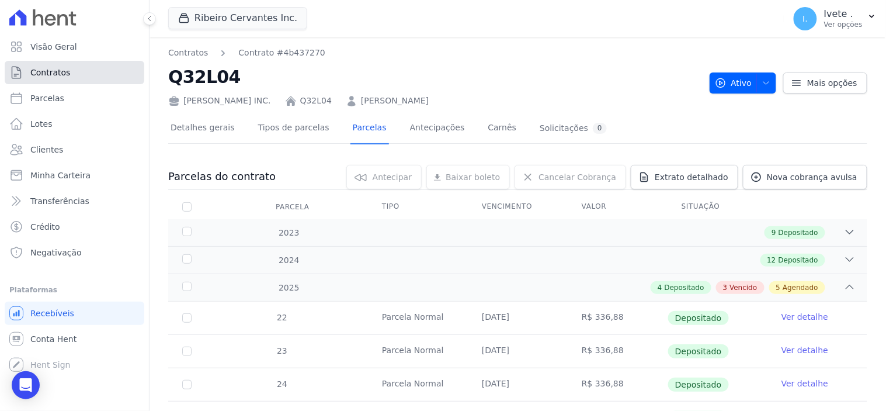
click at [61, 74] on span "Contratos" at bounding box center [50, 73] width 40 height 12
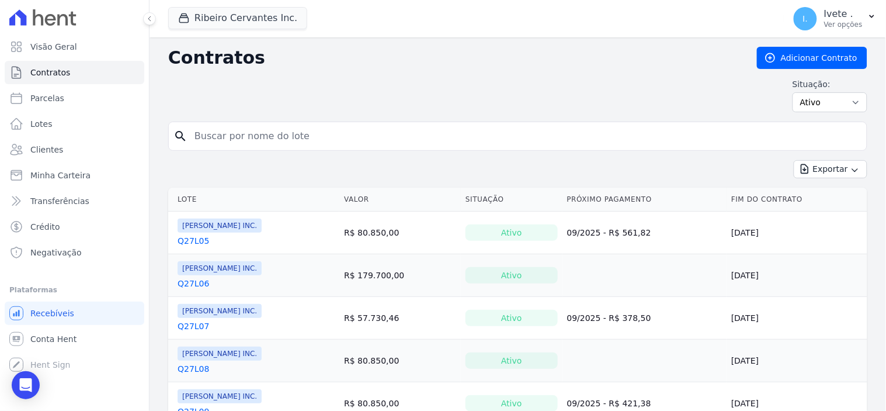
click at [211, 143] on input "search" at bounding box center [525, 135] width 675 height 23
type input "q33l25"
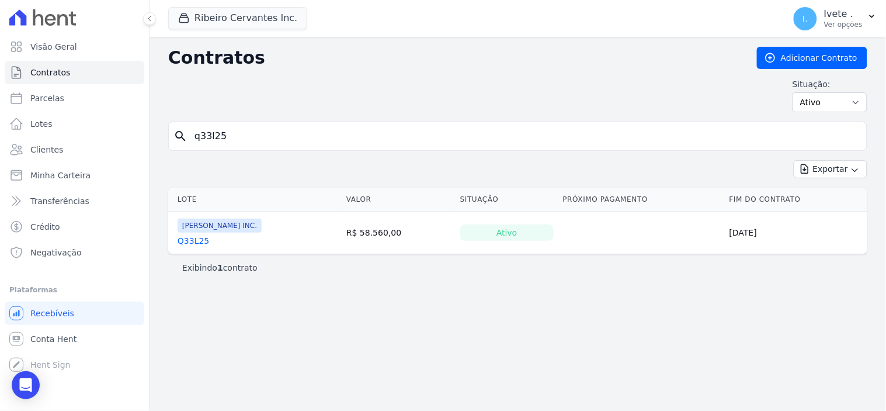
click at [195, 243] on link "Q33L25" at bounding box center [194, 241] width 32 height 12
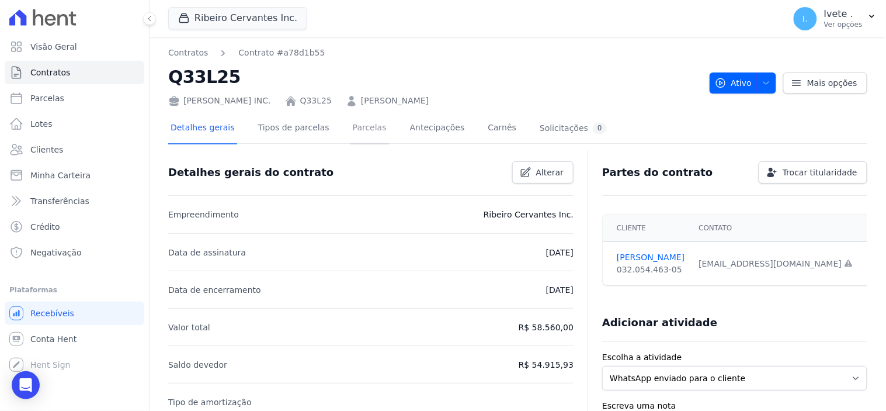
click at [352, 127] on link "Parcelas" at bounding box center [370, 128] width 39 height 31
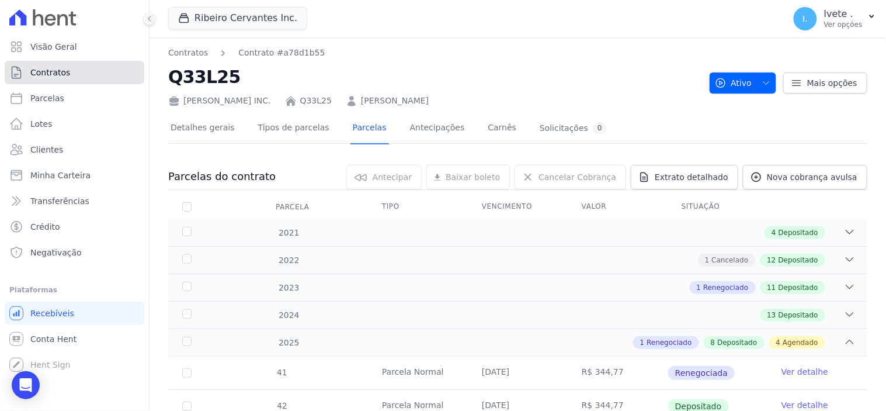
click at [47, 72] on span "Contratos" at bounding box center [50, 73] width 40 height 12
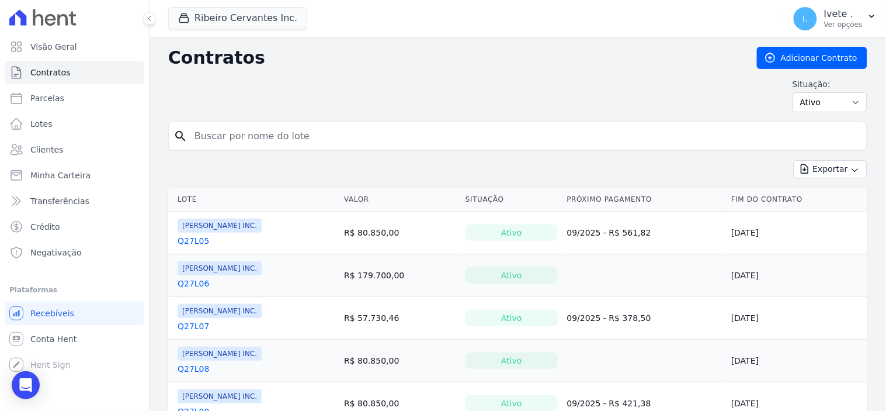
click at [221, 136] on input "search" at bounding box center [525, 135] width 675 height 23
type input "q28l30"
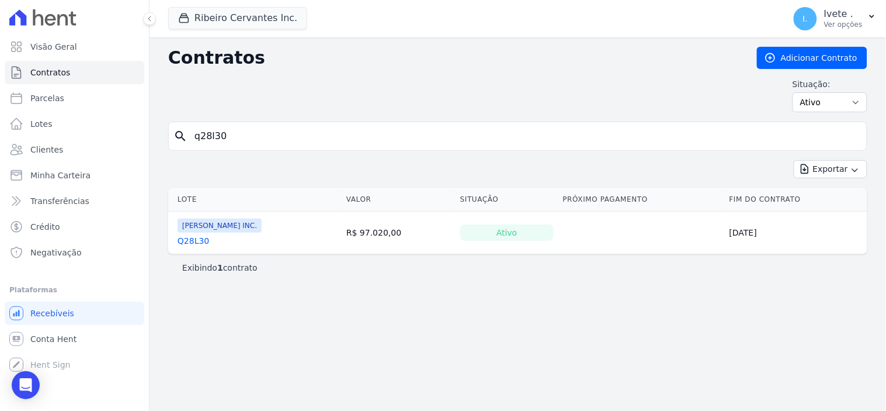
click at [190, 238] on link "Q28L30" at bounding box center [194, 241] width 32 height 12
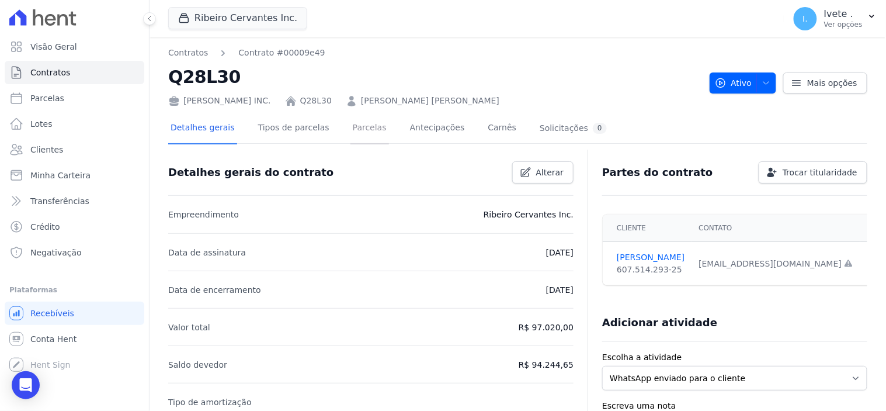
click at [351, 123] on link "Parcelas" at bounding box center [370, 128] width 39 height 31
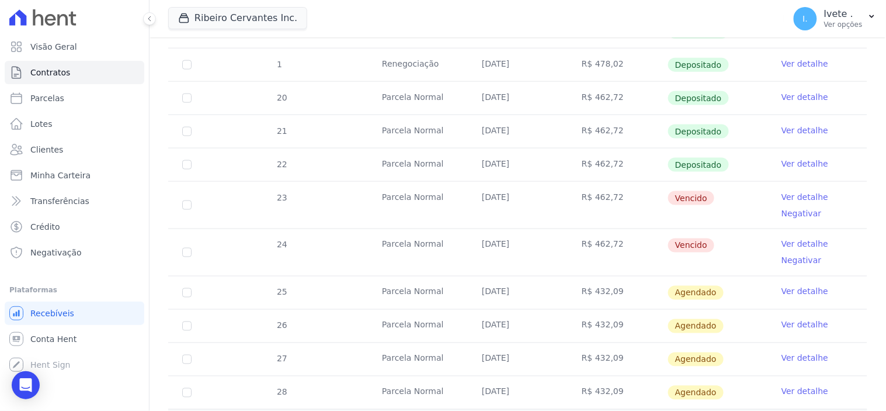
scroll to position [454, 0]
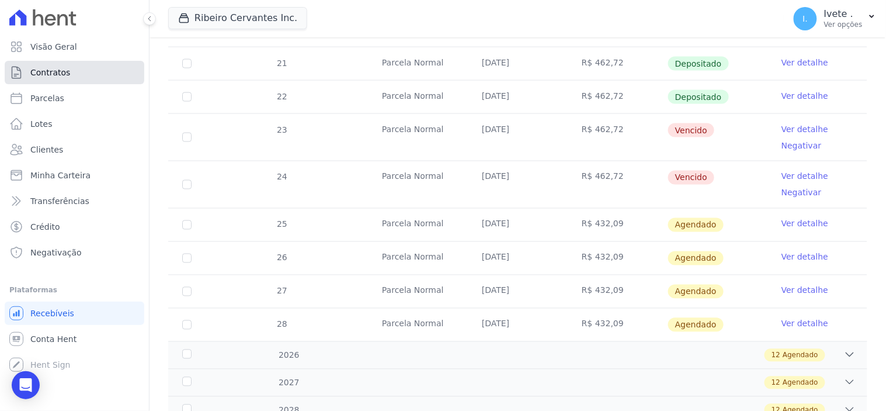
click at [65, 74] on span "Contratos" at bounding box center [50, 73] width 40 height 12
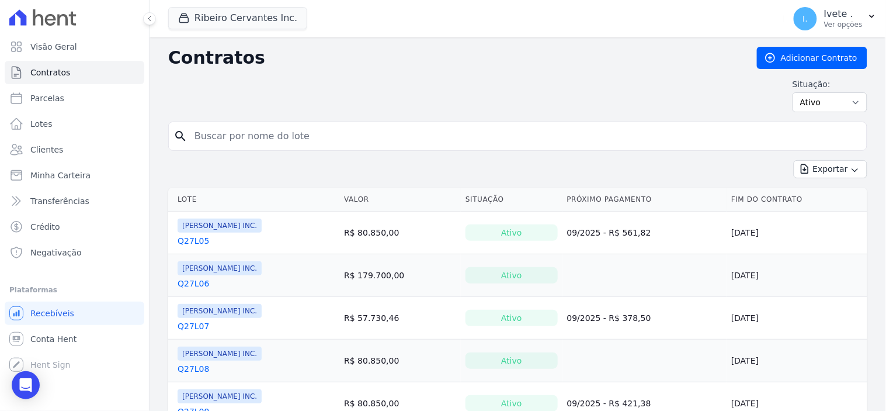
click at [222, 132] on input "search" at bounding box center [525, 135] width 675 height 23
type input "q27l29"
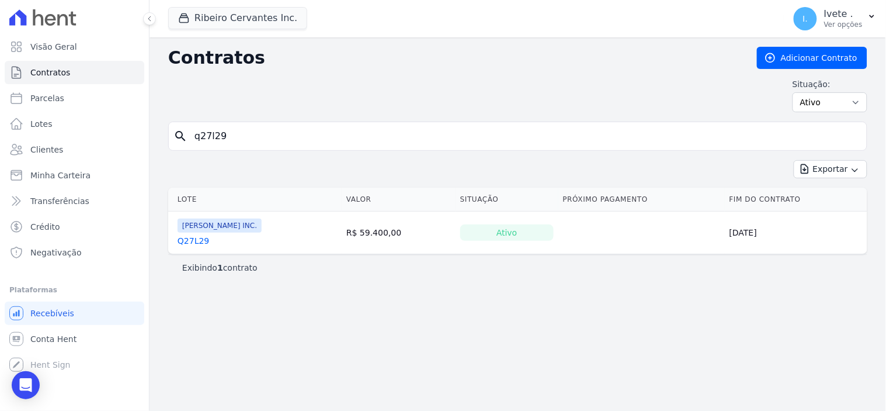
click at [195, 242] on link "Q27L29" at bounding box center [194, 241] width 32 height 12
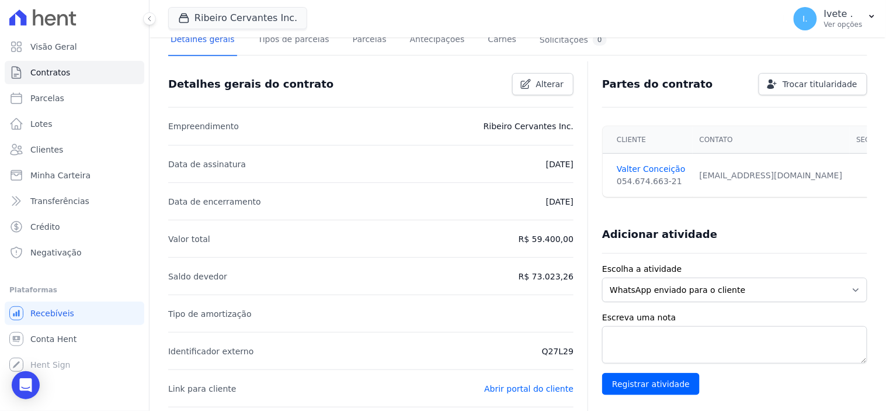
scroll to position [65, 0]
